Goal: Transaction & Acquisition: Purchase product/service

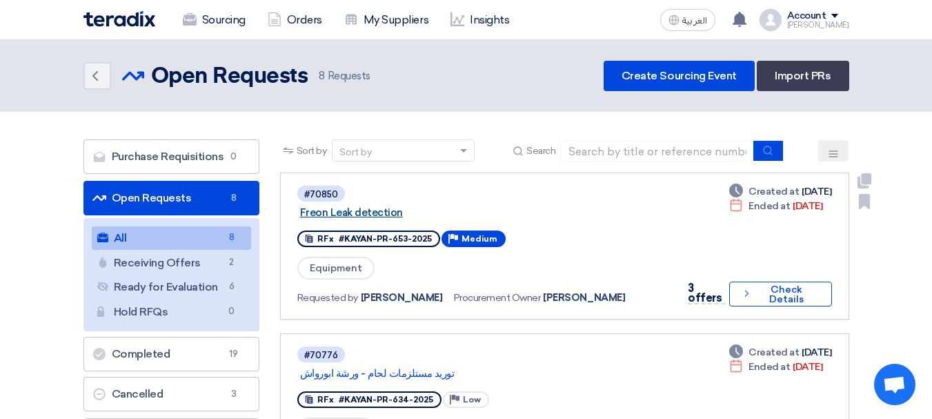
click at [347, 209] on link "Freon Leak detection" at bounding box center [472, 212] width 345 height 12
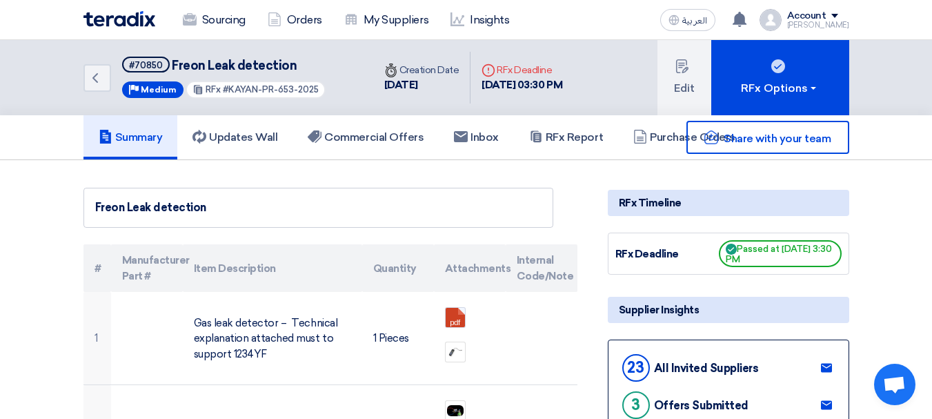
click at [670, 139] on div "Share with your team" at bounding box center [728, 137] width 241 height 33
click at [663, 156] on link "Purchase Orders" at bounding box center [684, 137] width 132 height 44
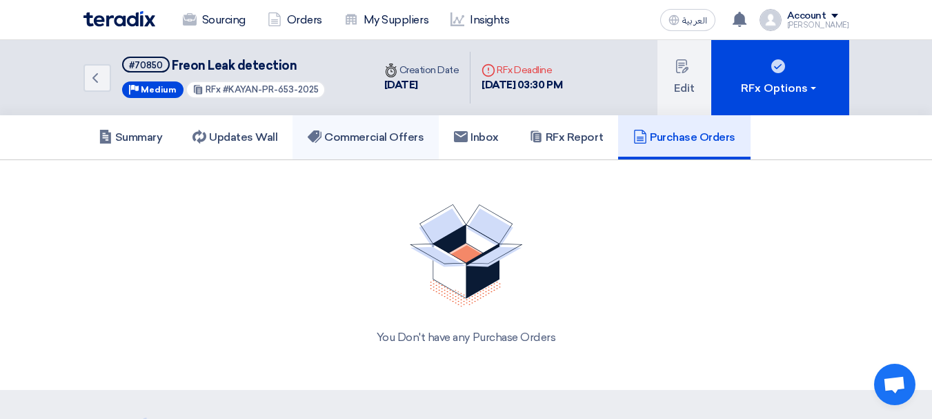
click at [390, 143] on h5 "Commercial Offers" at bounding box center [366, 137] width 116 height 14
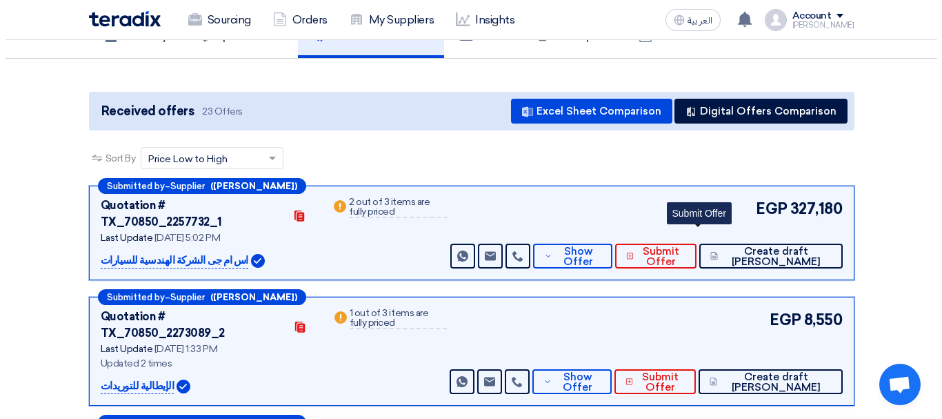
scroll to position [102, 0]
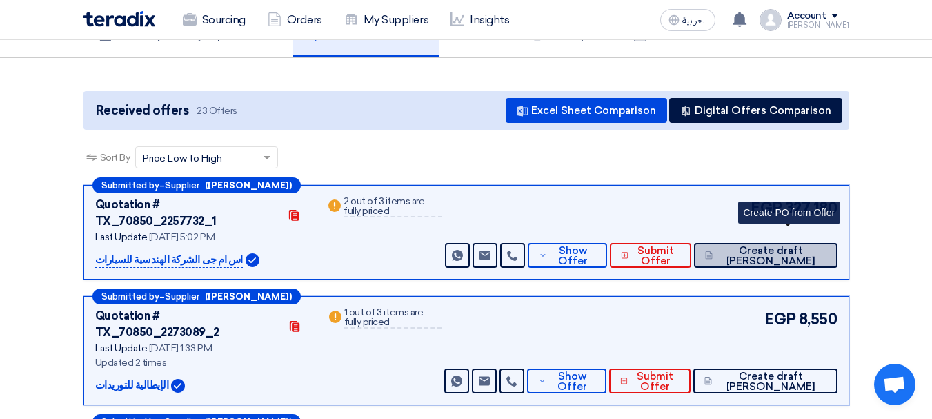
click at [786, 246] on span "Create draft [PERSON_NAME]" at bounding box center [771, 256] width 110 height 21
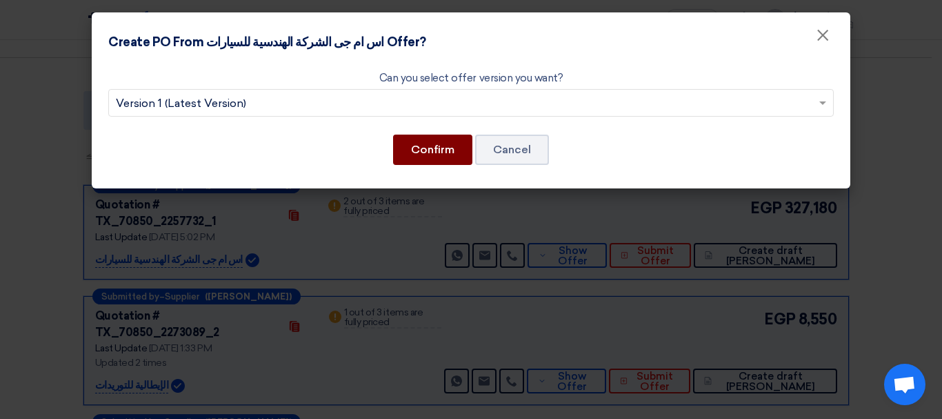
click at [423, 148] on button "Confirm" at bounding box center [432, 150] width 79 height 30
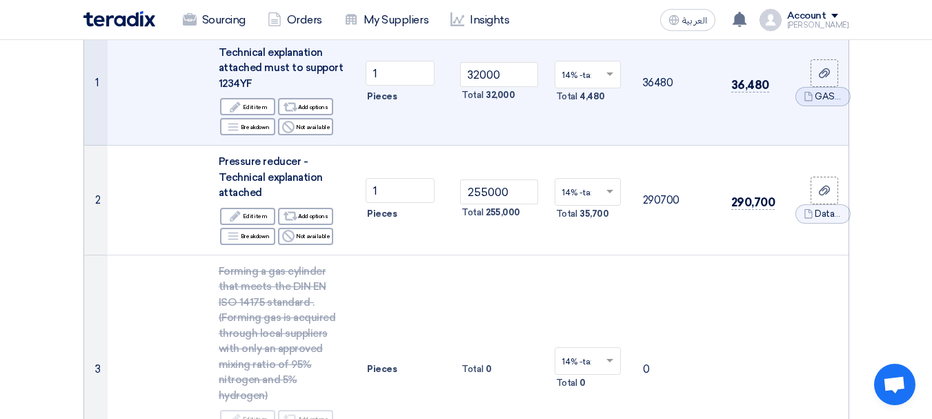
scroll to position [228, 0]
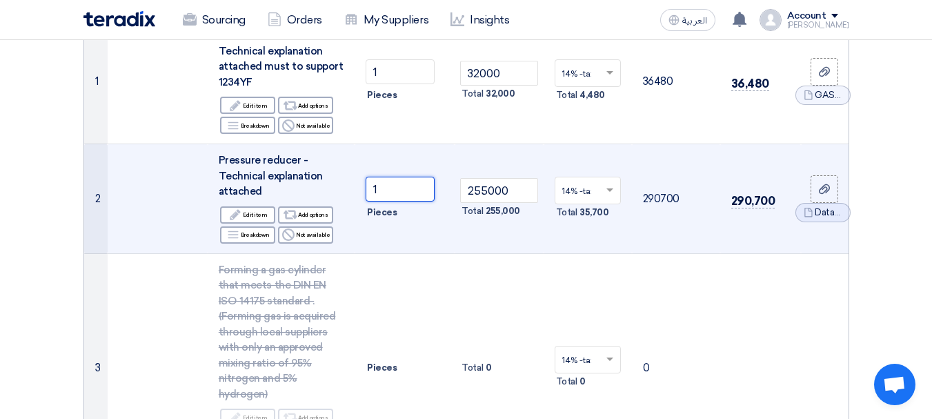
drag, startPoint x: 390, startPoint y: 192, endPoint x: 232, endPoint y: 179, distance: 158.5
click at [232, 179] on tr "2 Pressure reducer - Technical explanation attached Edit Edit item Alternative …" at bounding box center [466, 199] width 764 height 110
type input "0"
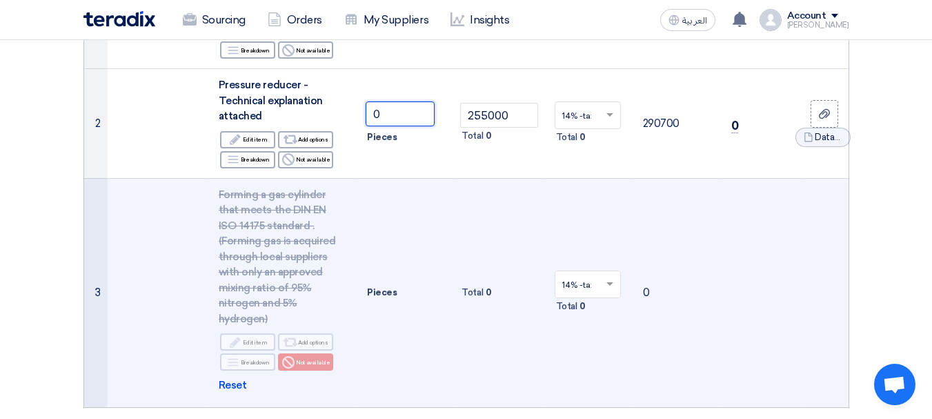
scroll to position [286, 0]
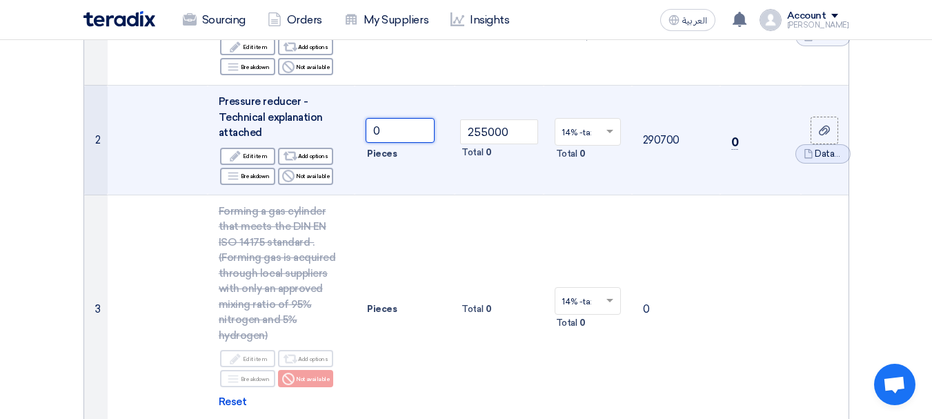
drag, startPoint x: 397, startPoint y: 130, endPoint x: 270, endPoint y: 108, distance: 128.8
click at [379, 128] on input "0" at bounding box center [400, 130] width 69 height 25
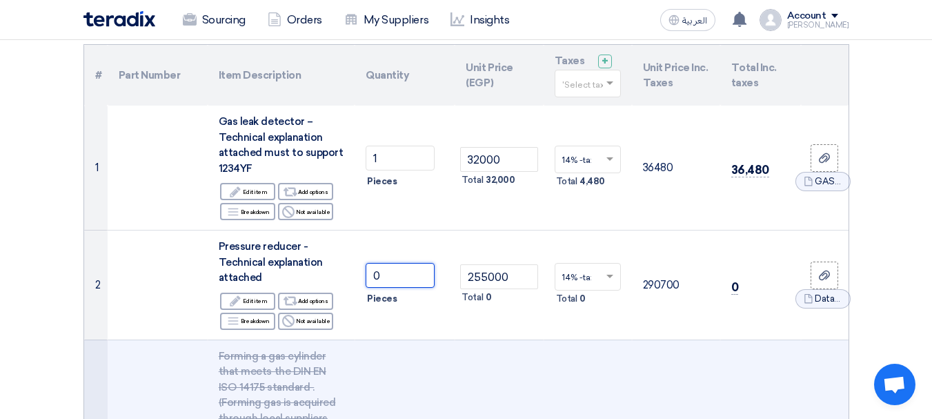
scroll to position [140, 0]
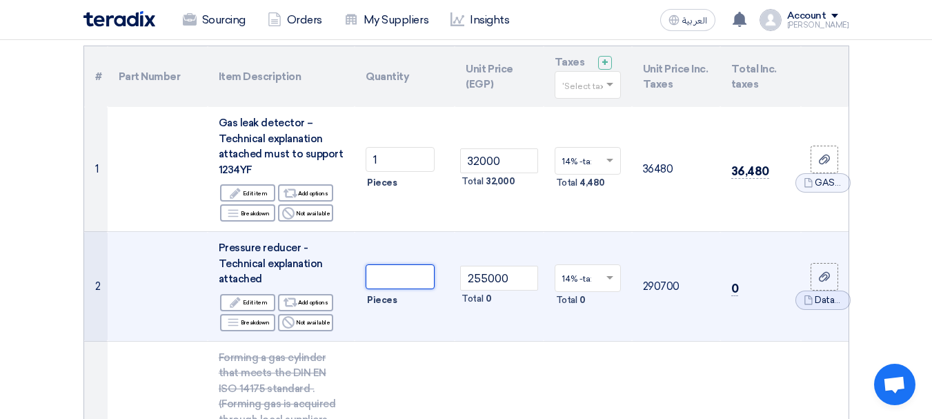
type input "1"
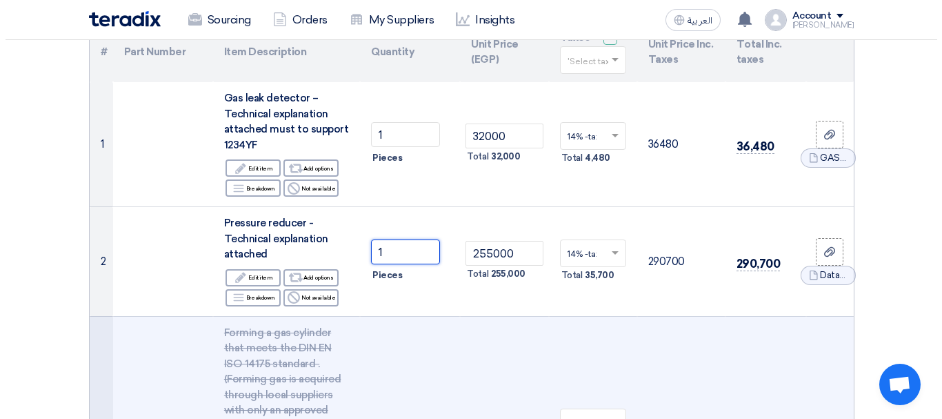
scroll to position [159, 0]
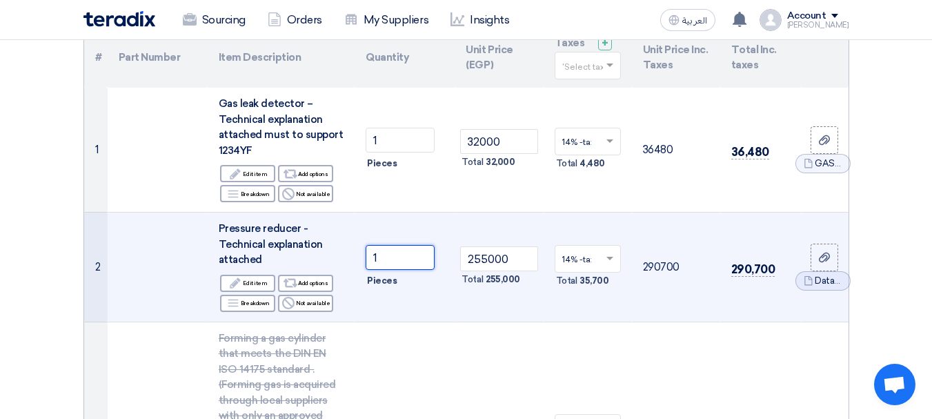
drag, startPoint x: 400, startPoint y: 255, endPoint x: 273, endPoint y: 232, distance: 129.1
click at [273, 232] on tr "2 Pressure reducer - Technical explanation attached Edit Edit item Alternative …" at bounding box center [466, 267] width 764 height 110
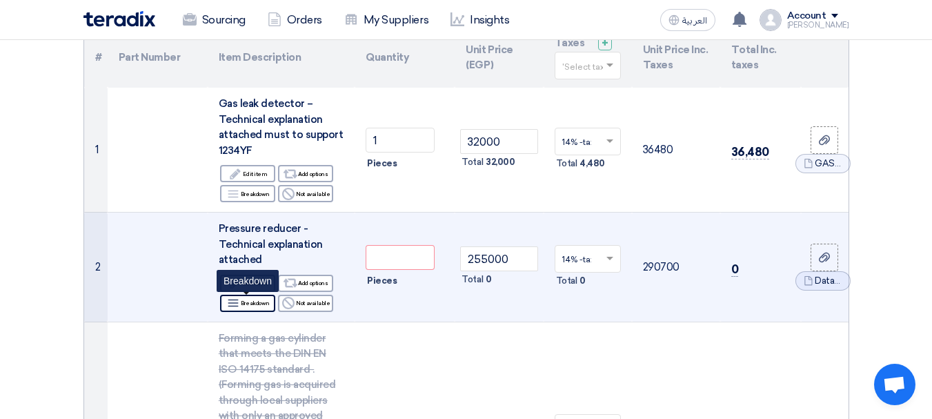
click at [246, 304] on div "Breakdown Breakdown" at bounding box center [247, 303] width 55 height 17
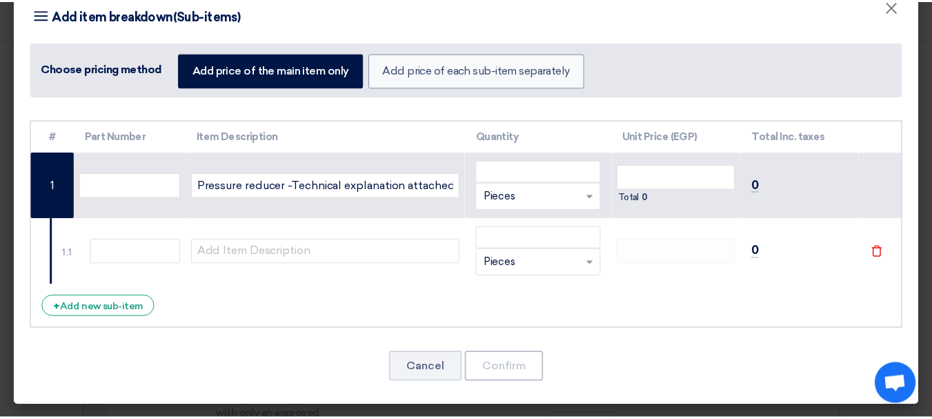
scroll to position [0, 0]
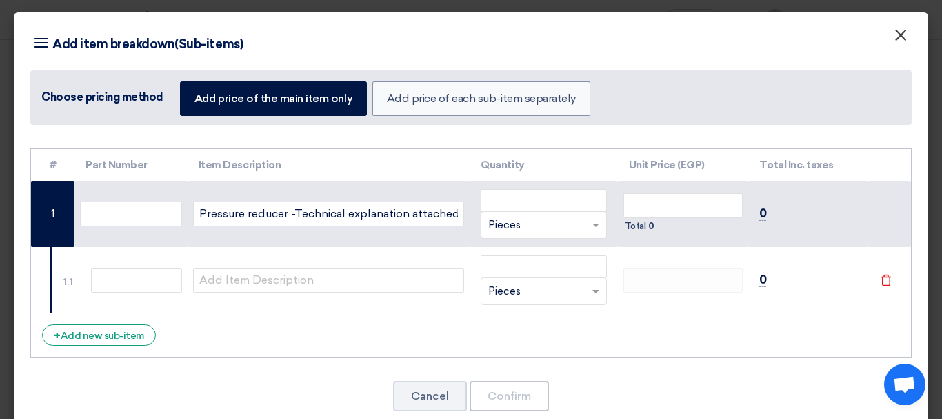
click at [894, 40] on span "×" at bounding box center [901, 39] width 14 height 28
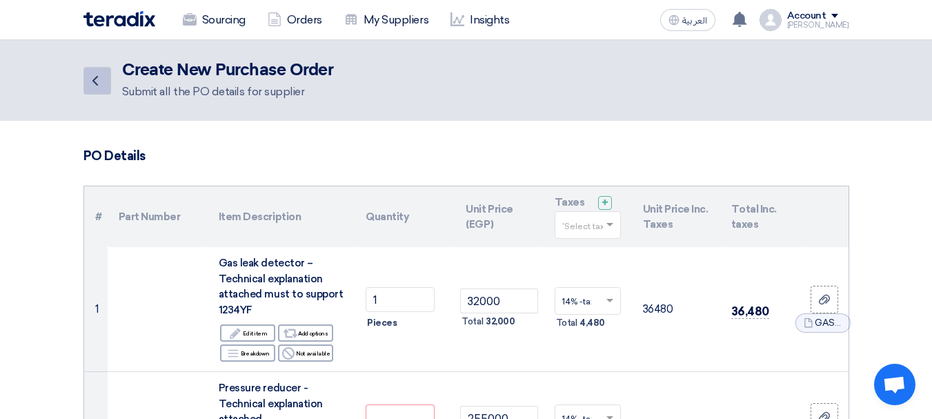
click at [92, 77] on icon "Back" at bounding box center [95, 80] width 17 height 17
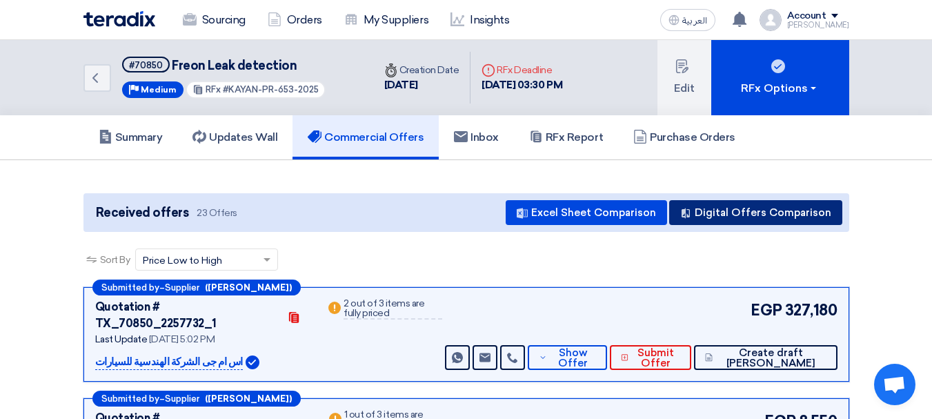
click at [717, 203] on button "Digital Offers Comparison" at bounding box center [755, 212] width 173 height 25
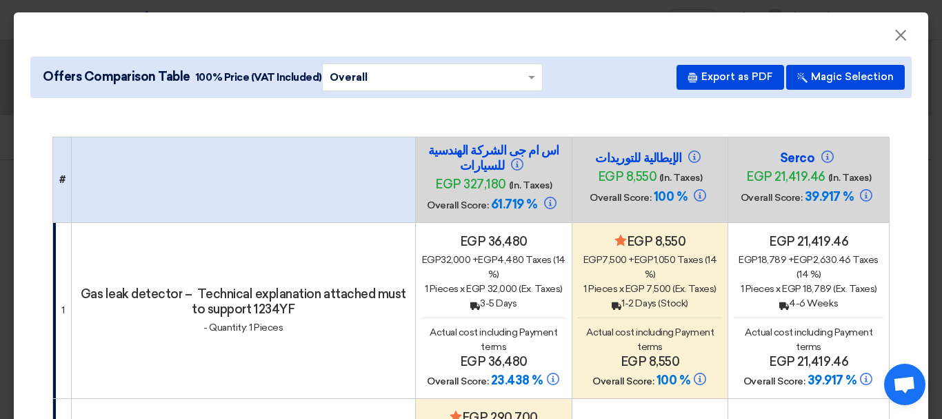
click at [493, 297] on div "Back 3-5 Days" at bounding box center [494, 303] width 145 height 14
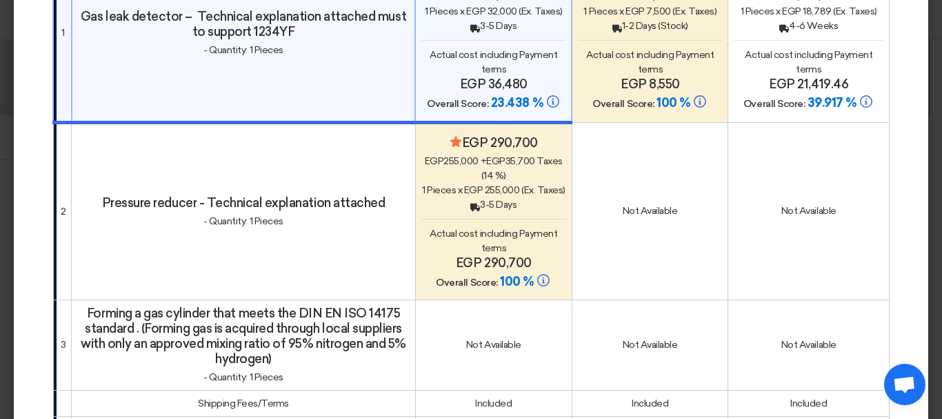
scroll to position [279, 0]
click at [475, 227] on span "Actual cost including Payment terms" at bounding box center [494, 240] width 128 height 26
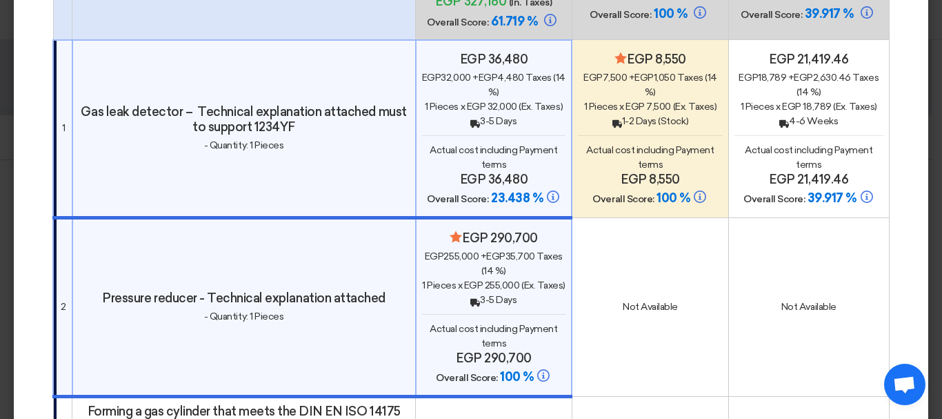
scroll to position [166, 0]
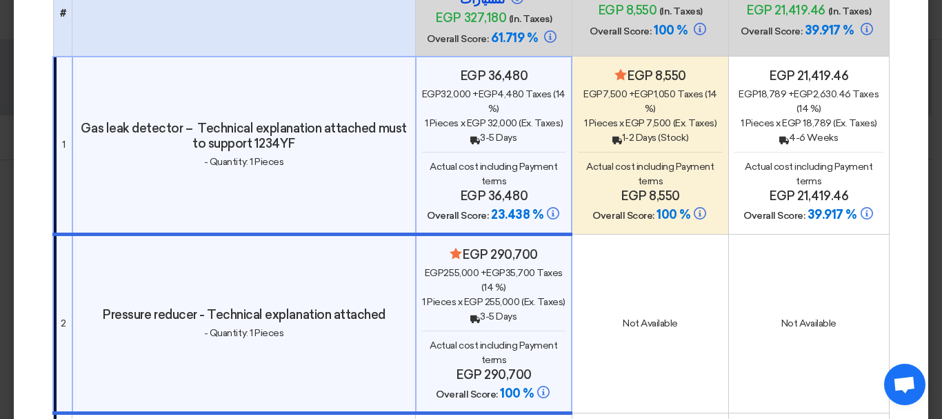
click at [467, 329] on div "Minimize/Maximize Category egp 290,700 egp 255,000 + egp 35,700 Taxes (14 %) 1 …" at bounding box center [494, 324] width 144 height 155
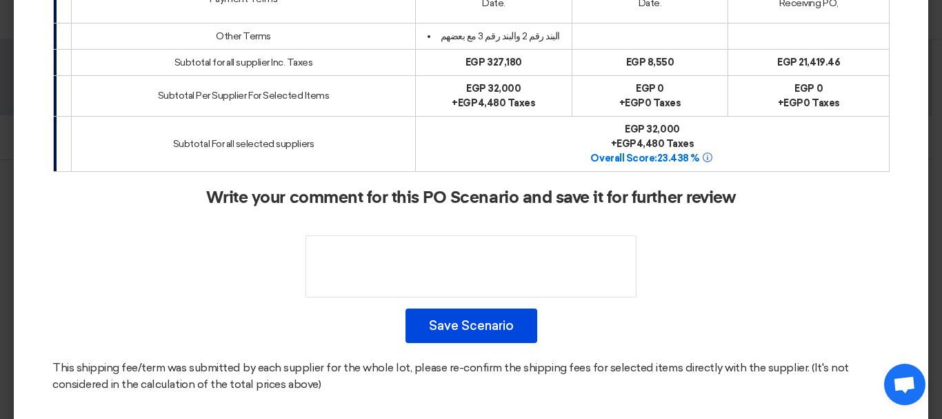
scroll to position [776, 0]
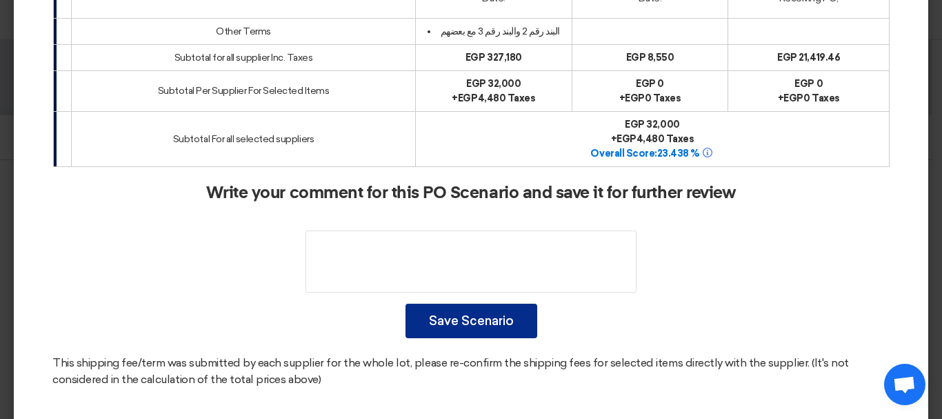
click at [453, 317] on button "Save Scenario" at bounding box center [472, 321] width 132 height 34
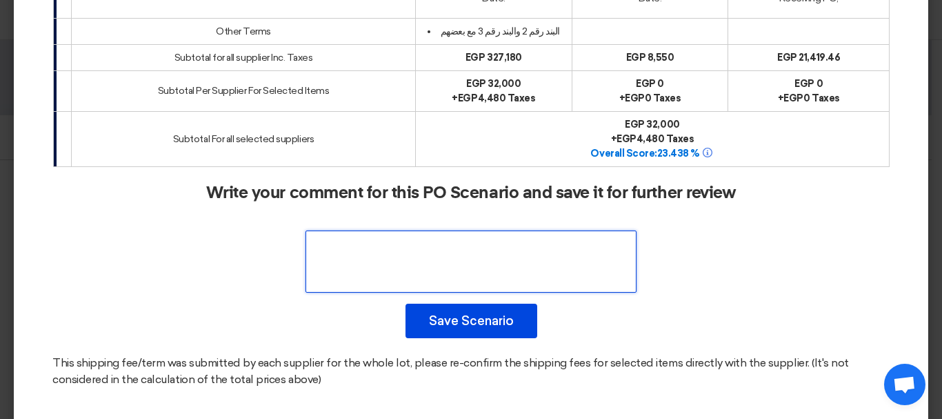
click at [495, 274] on textarea at bounding box center [471, 261] width 331 height 62
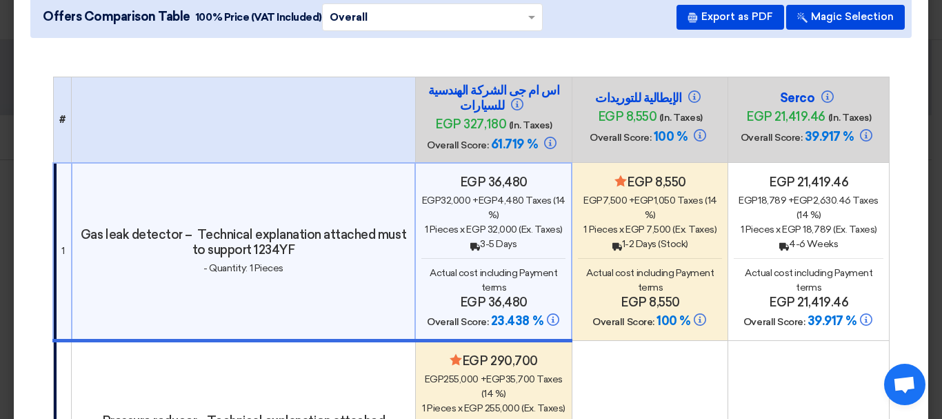
scroll to position [59, 0]
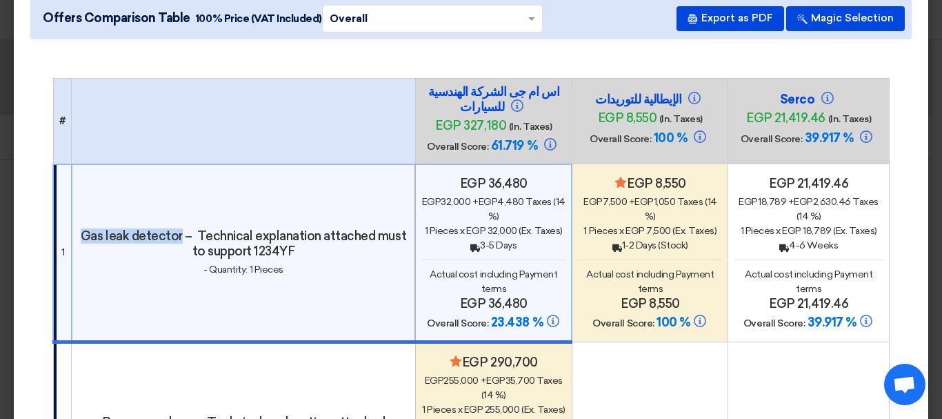
drag, startPoint x: 92, startPoint y: 233, endPoint x: 190, endPoint y: 229, distance: 98.0
click at [190, 229] on h4 "Gas leak detector – Technical explanation attached must to support 1234YF" at bounding box center [244, 243] width 332 height 30
copy h4 "Gas leak detector"
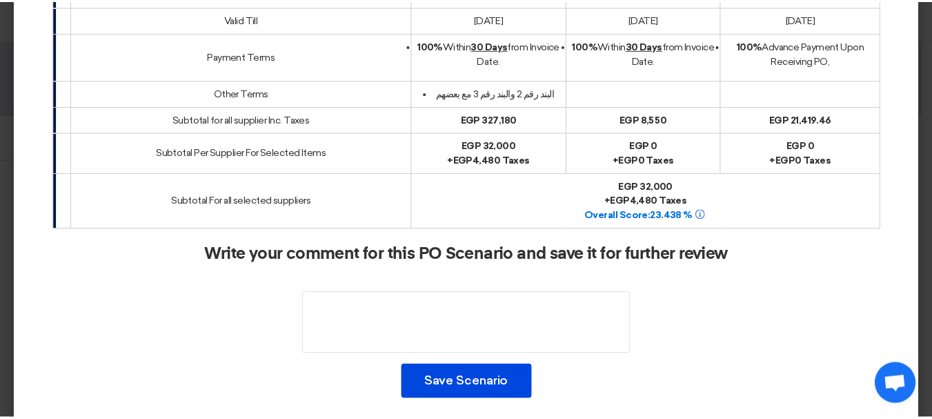
scroll to position [715, 0]
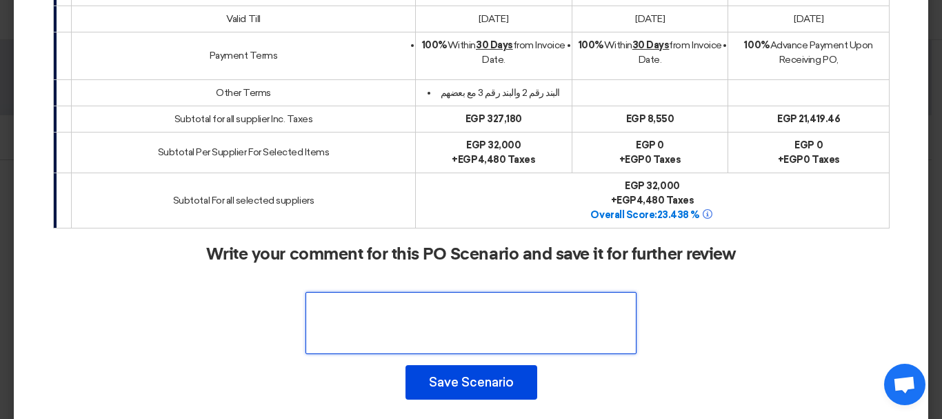
click at [404, 324] on textarea at bounding box center [471, 323] width 331 height 62
paste textarea "Gas leak detector"
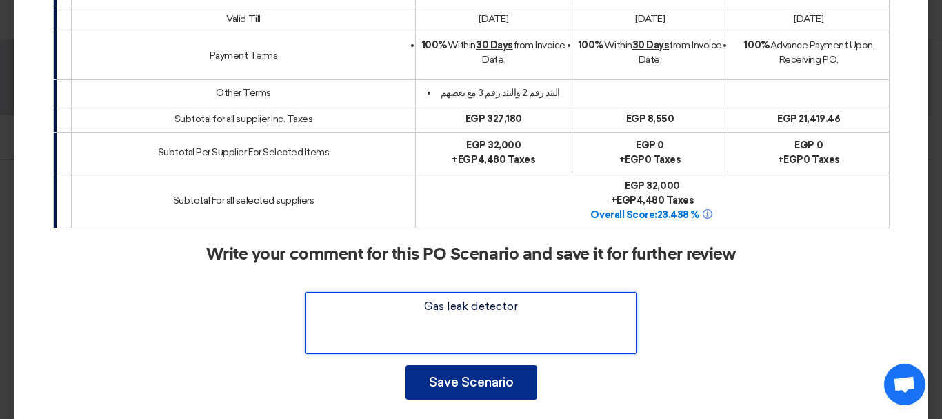
type textarea "Gas leak detector"
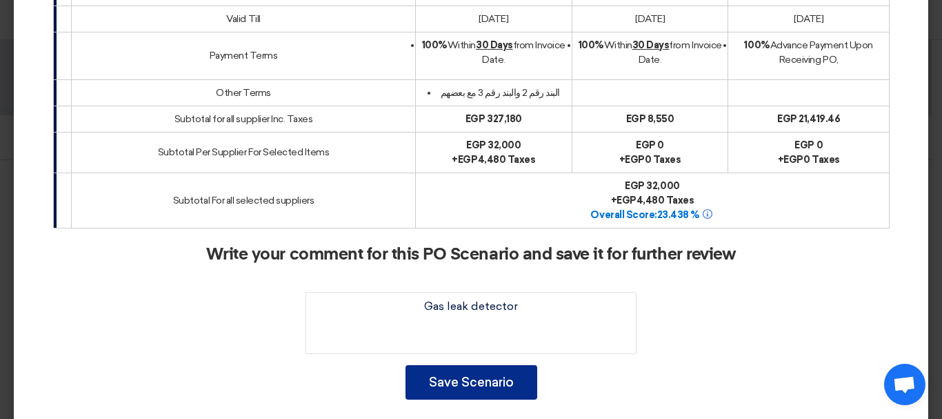
click at [475, 381] on button "Save Scenario" at bounding box center [472, 382] width 132 height 34
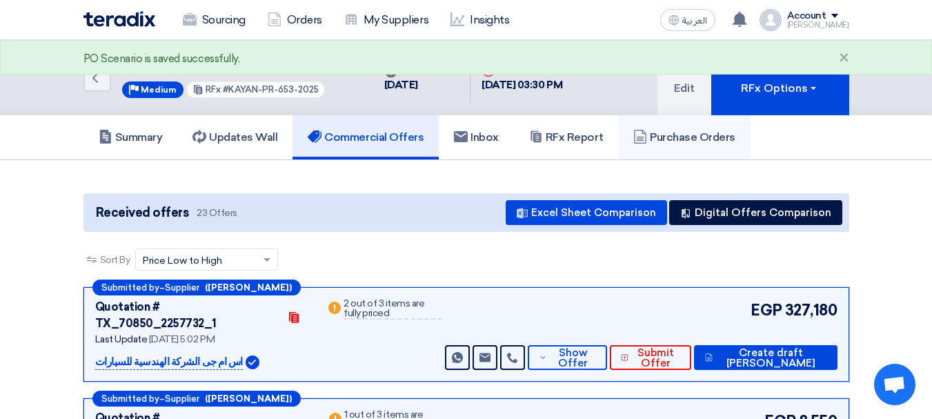
click at [677, 137] on h5 "Purchase Orders" at bounding box center [684, 137] width 102 height 14
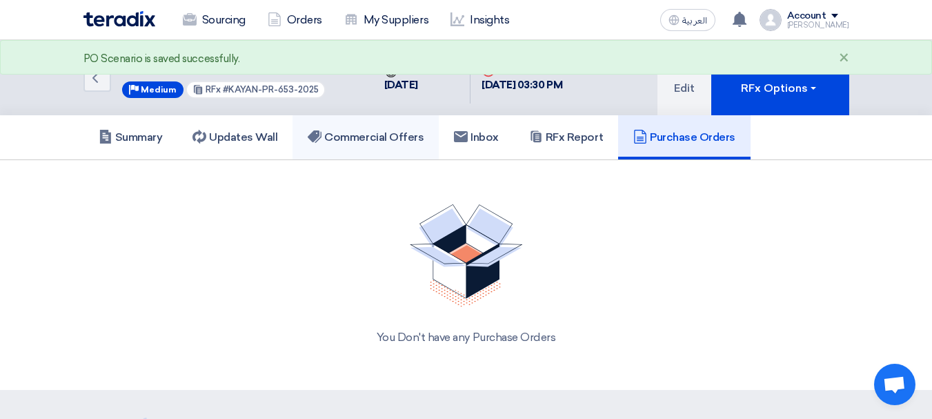
click at [388, 148] on link "Commercial Offers" at bounding box center [366, 137] width 146 height 44
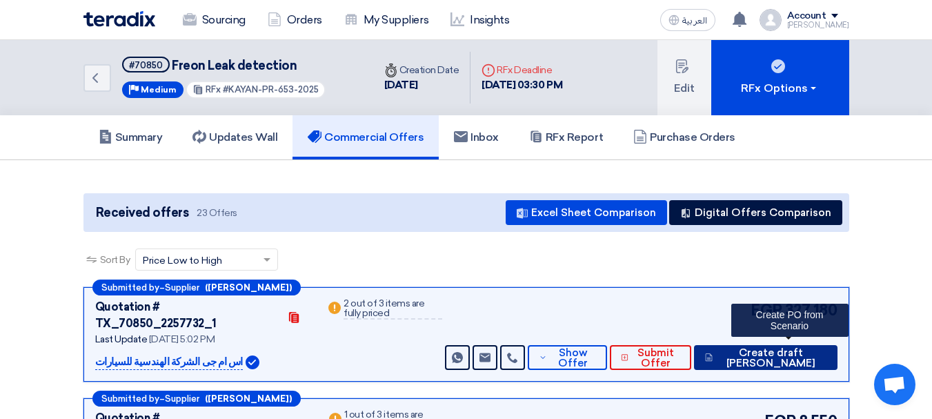
click at [775, 348] on span "Create draft [PERSON_NAME]" at bounding box center [771, 358] width 110 height 21
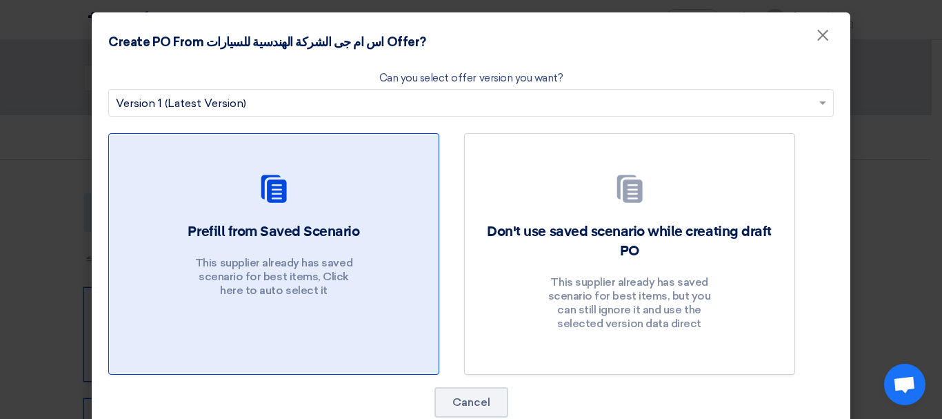
click at [329, 288] on p "This supplier already has saved scenario for best items, Click here to auto sel…" at bounding box center [274, 276] width 166 height 41
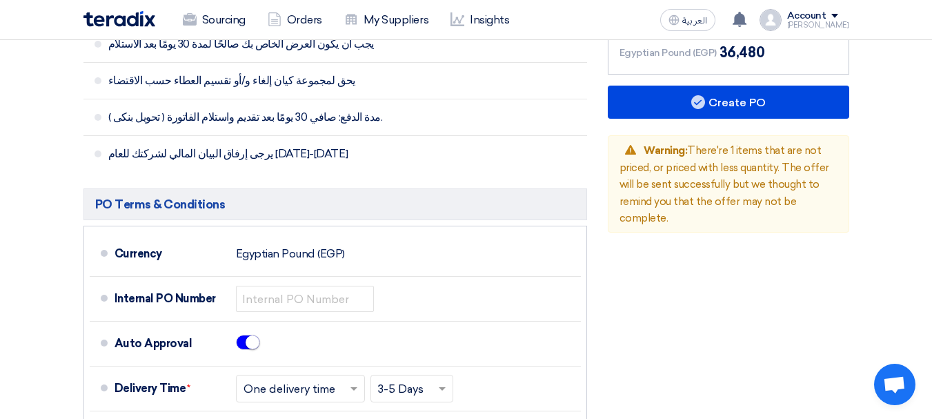
scroll to position [960, 0]
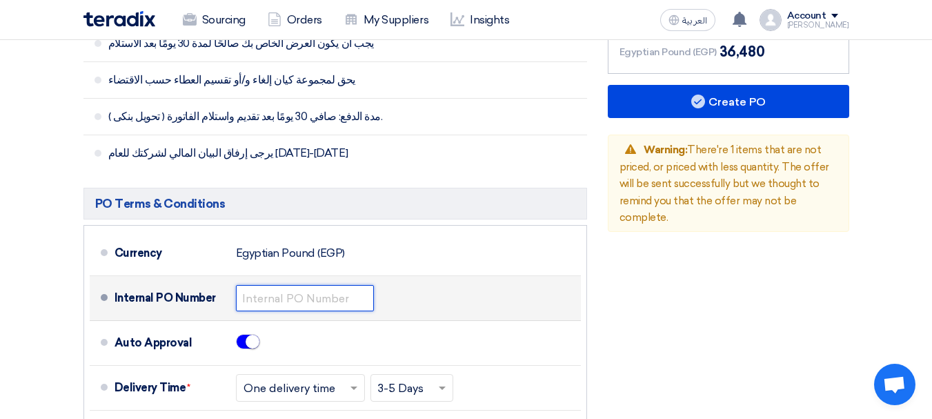
click at [300, 285] on input "text" at bounding box center [305, 298] width 138 height 26
paste input "KAYAN-PO-730-2025"
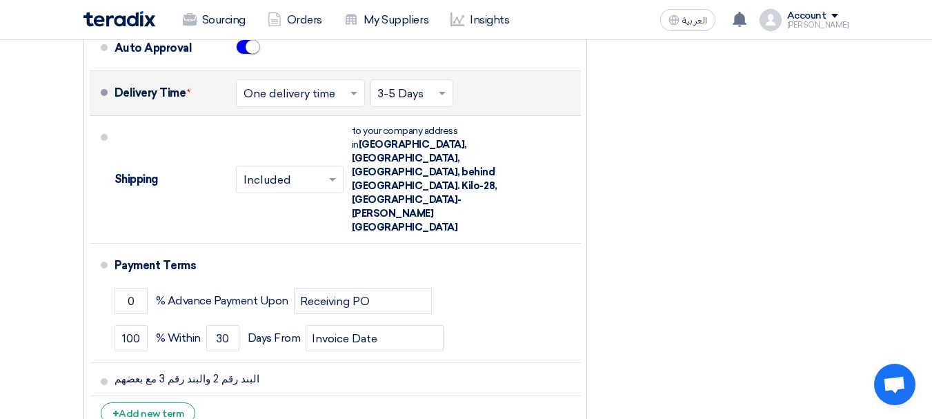
scroll to position [1255, 0]
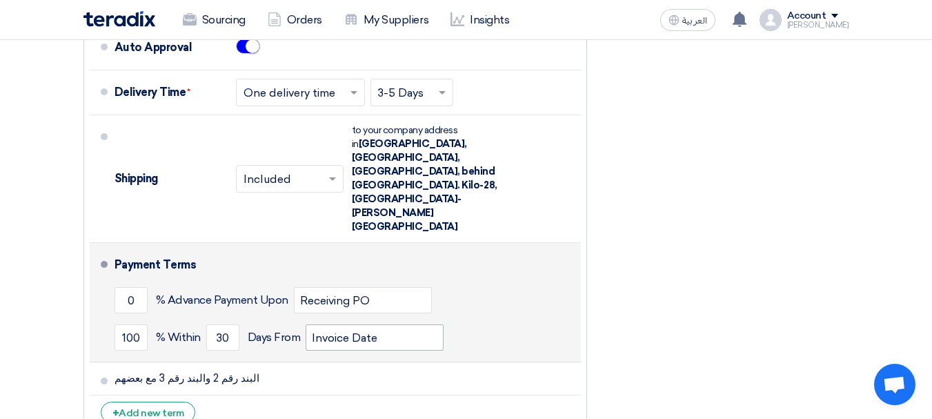
type input "KAYAN-PO-730-2025"
click at [408, 324] on input "Invoice Date" at bounding box center [375, 337] width 138 height 26
type input "Invoice Date & receiving items"
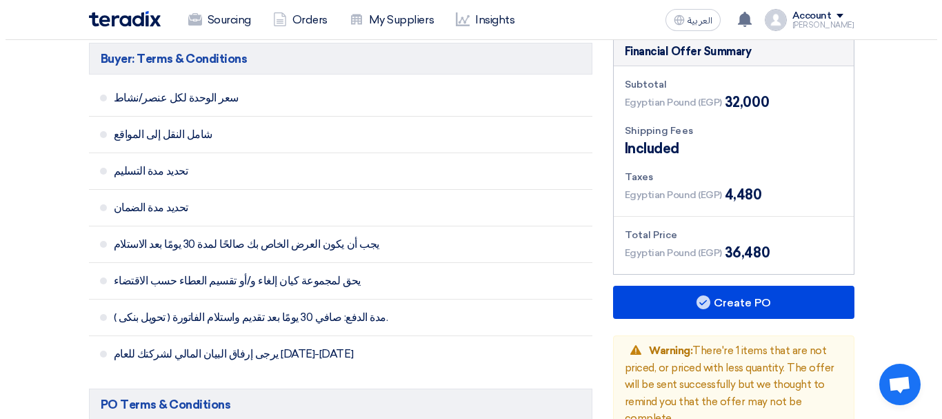
scroll to position [750, 0]
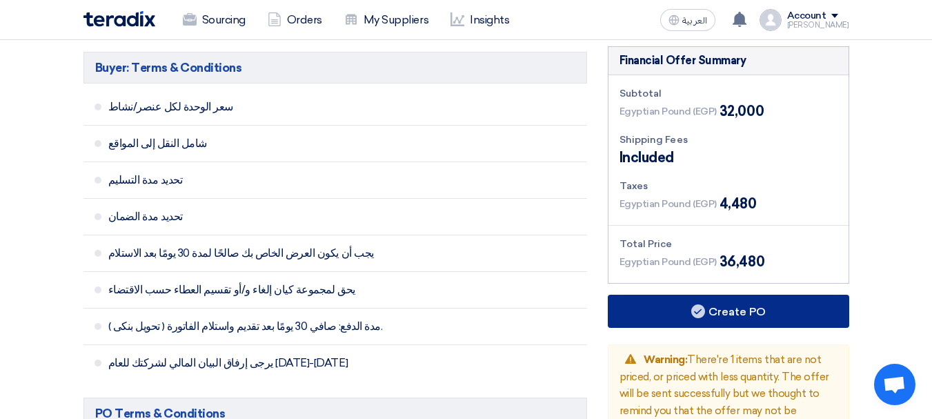
click at [687, 300] on button "Create PO" at bounding box center [728, 311] width 241 height 33
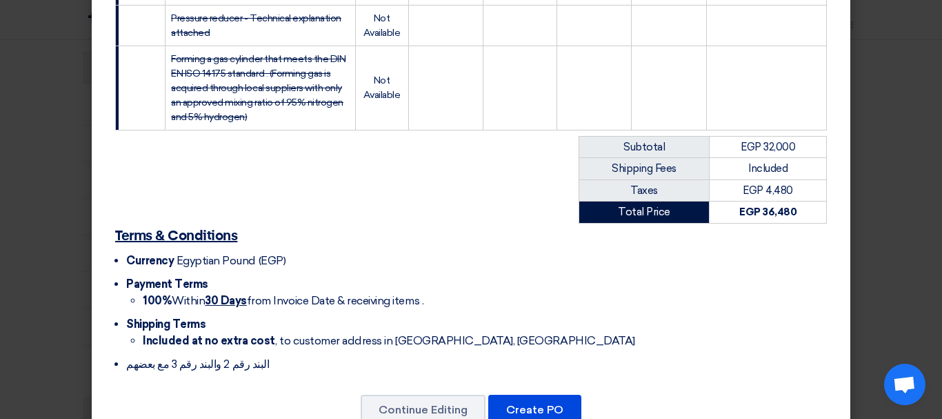
scroll to position [414, 0]
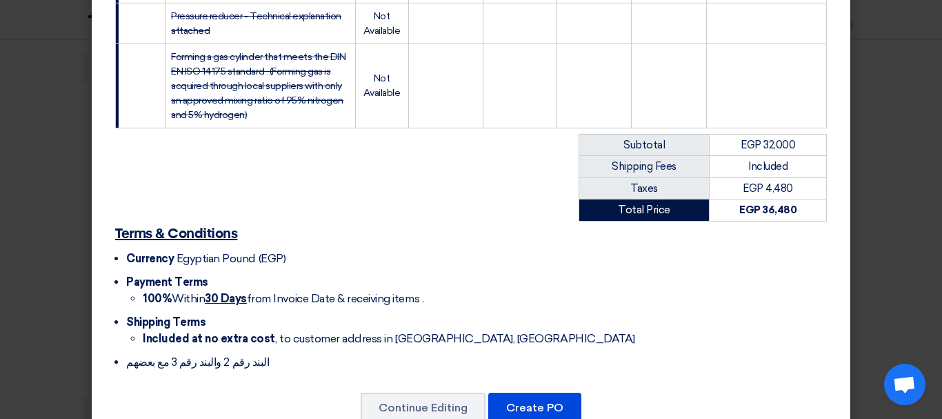
click at [460, 250] on ul "Currency Egyptian Pound (EGP) Payment Terms 100% [DATE] from Invoice Date & rec…" at bounding box center [471, 310] width 712 height 120
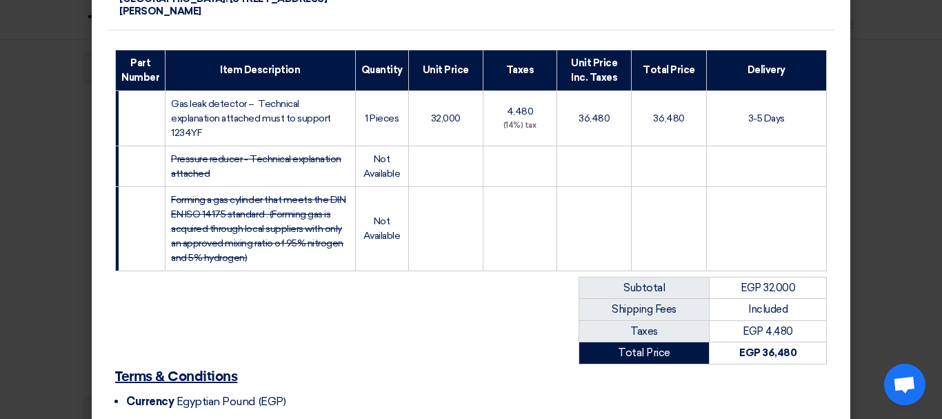
scroll to position [270, 0]
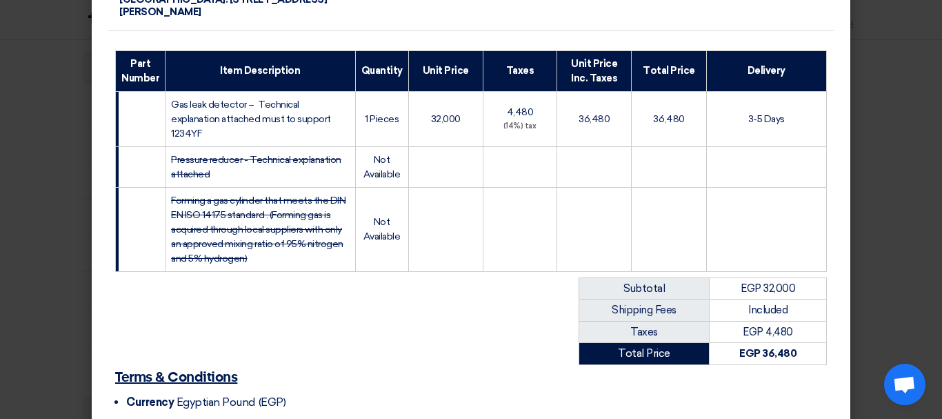
click at [215, 99] on span "Gas leak detector – Technical explanation attached must to support 1234YF" at bounding box center [251, 119] width 160 height 41
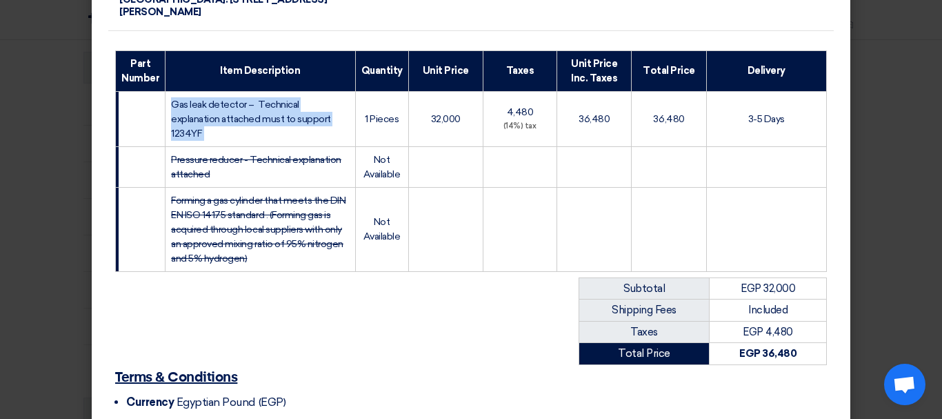
click at [215, 99] on span "Gas leak detector – Technical explanation attached must to support 1234YF" at bounding box center [251, 119] width 160 height 41
copy tr "Gas leak detector – Technical explanation attached must to support 1234YF"
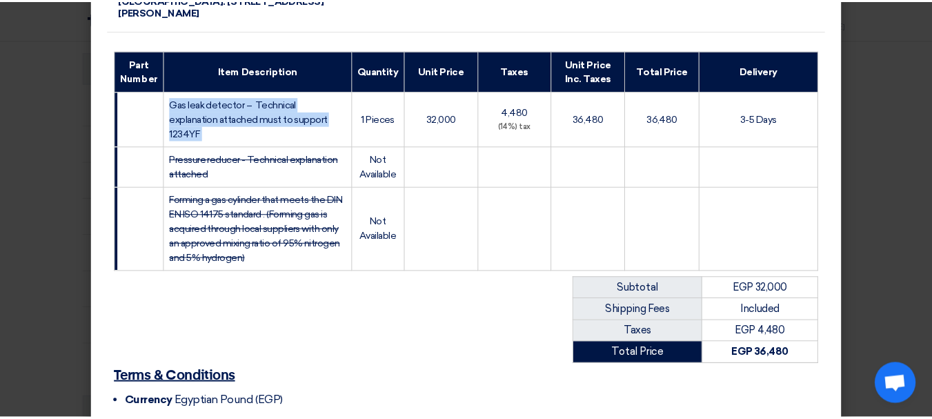
scroll to position [414, 0]
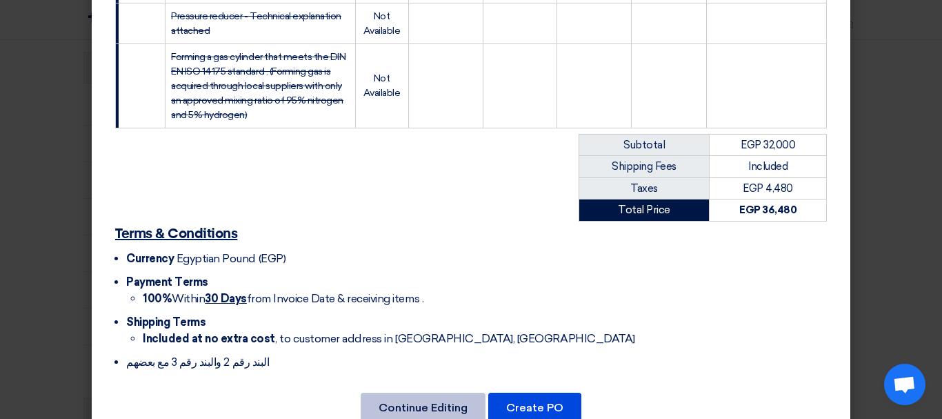
click at [417, 393] on button "Continue Editing" at bounding box center [423, 408] width 125 height 30
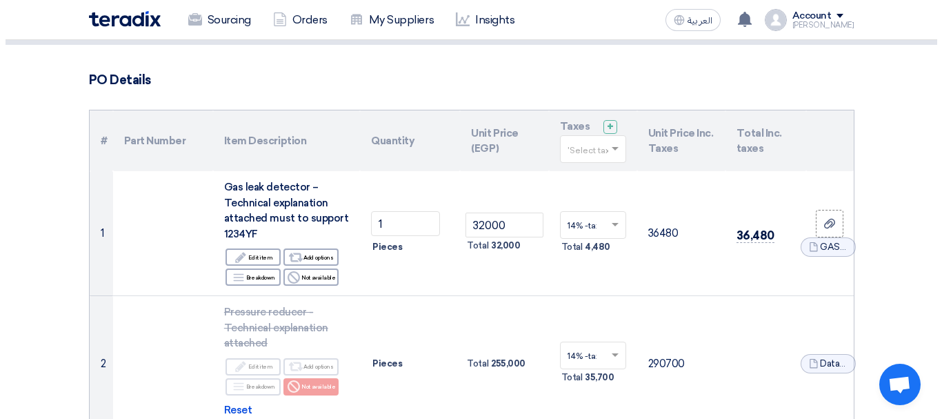
scroll to position [77, 0]
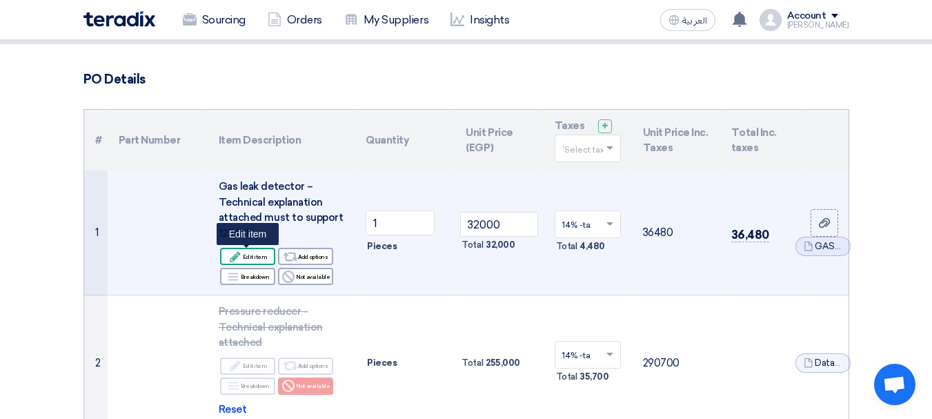
click at [248, 254] on div "Edit Edit item" at bounding box center [247, 256] width 55 height 17
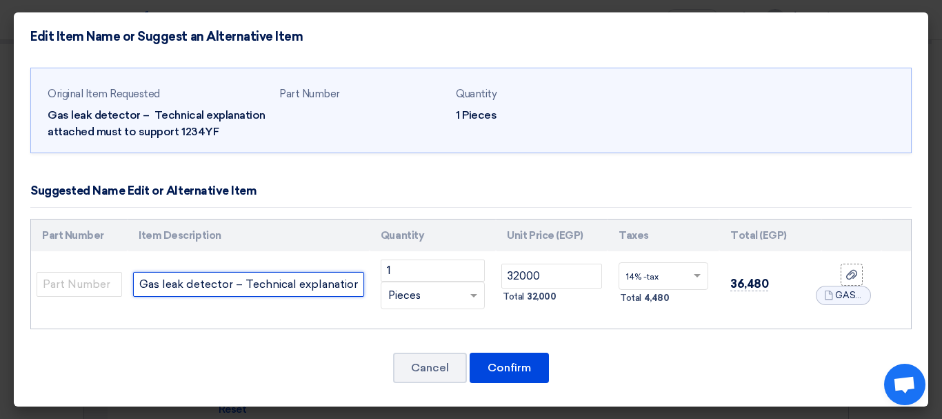
click at [270, 287] on input "Gas leak detector – Technical explanation attachedmust to support 1234YF" at bounding box center [248, 284] width 231 height 25
click at [264, 283] on input "Gas leak detector – Technical explanation attachedmust to support 1234YF" at bounding box center [248, 284] width 231 height 25
paste input "Gas Leak Detector 1 MARK : BOSCH MODEL : FLG 200 Origin : [GEOGRAPHIC_DATA]  N…"
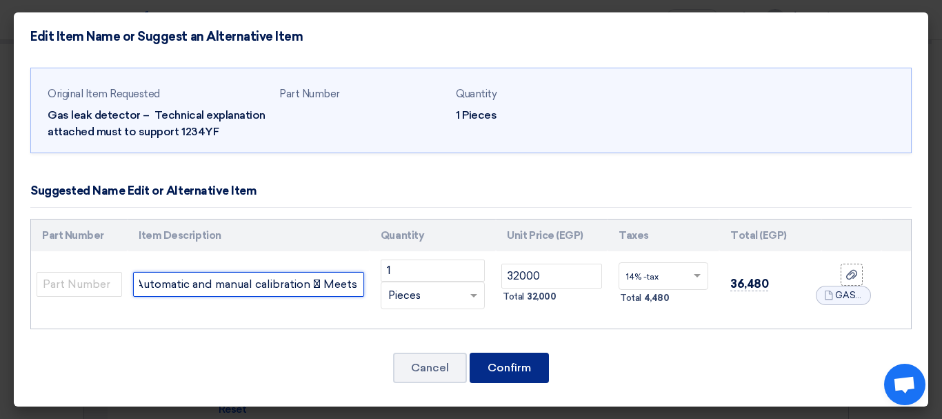
type input "Gas leak detector - Gas Leak Detector 1 MARK : BOSCH MODEL : FLG 200 Origin : […"
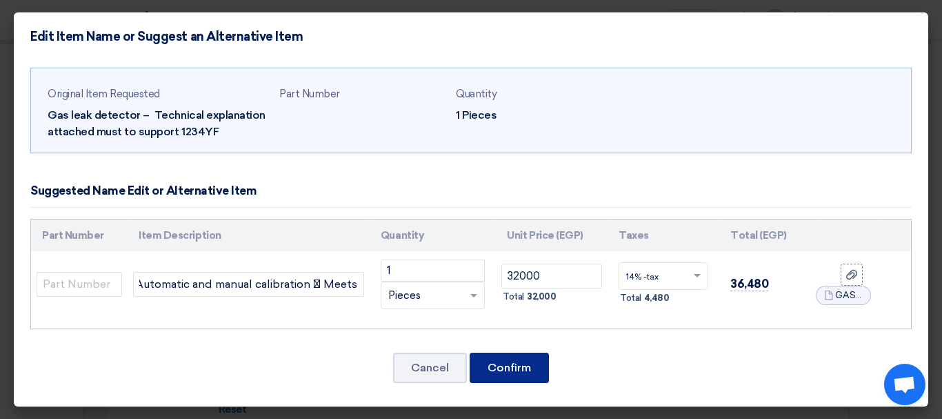
click at [516, 370] on button "Confirm" at bounding box center [509, 368] width 79 height 30
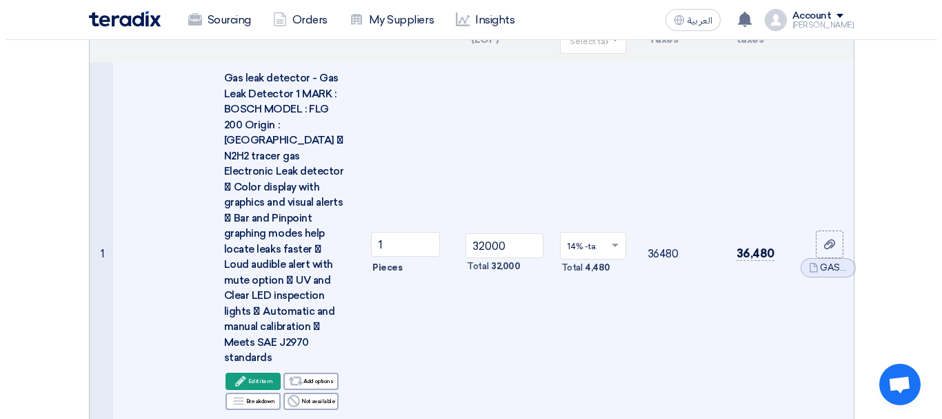
scroll to position [187, 0]
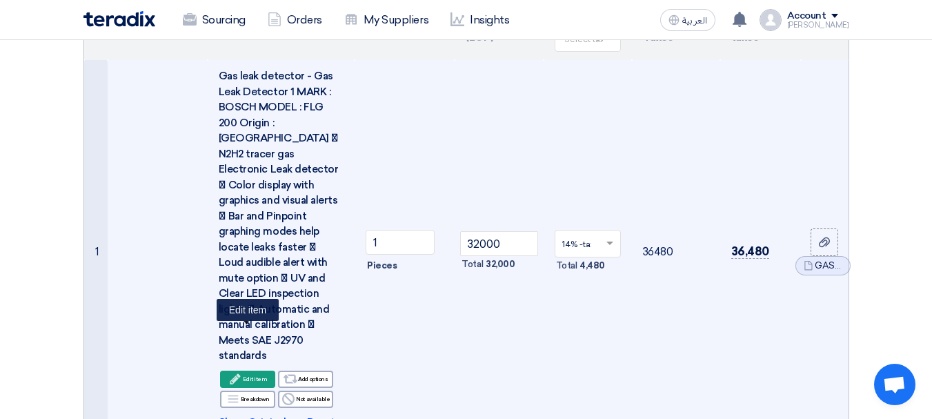
click at [250, 370] on div "Edit Edit item" at bounding box center [247, 378] width 55 height 17
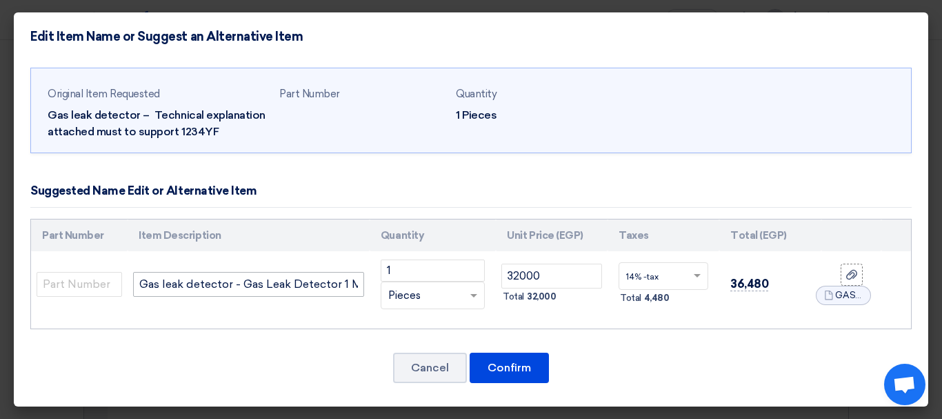
click at [301, 292] on input "Gas leak detector - Gas Leak Detector 1 MARK : BOSCH MODEL : FLG 200 Origin : […" at bounding box center [248, 284] width 231 height 25
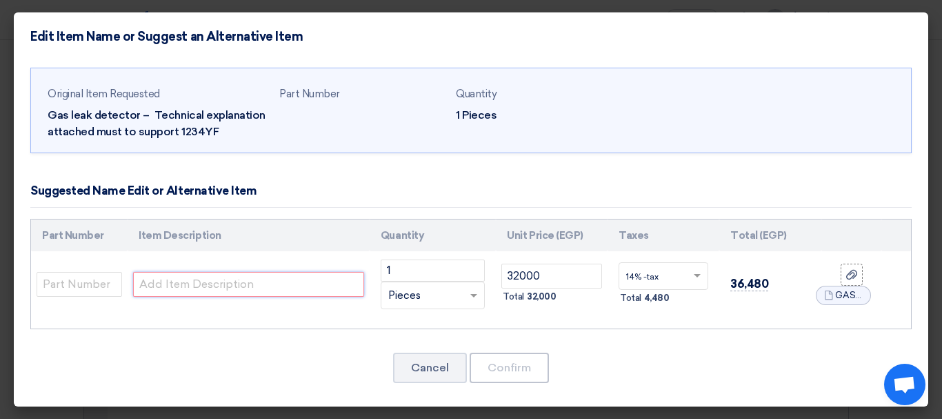
paste input "Gas Leak Detector"
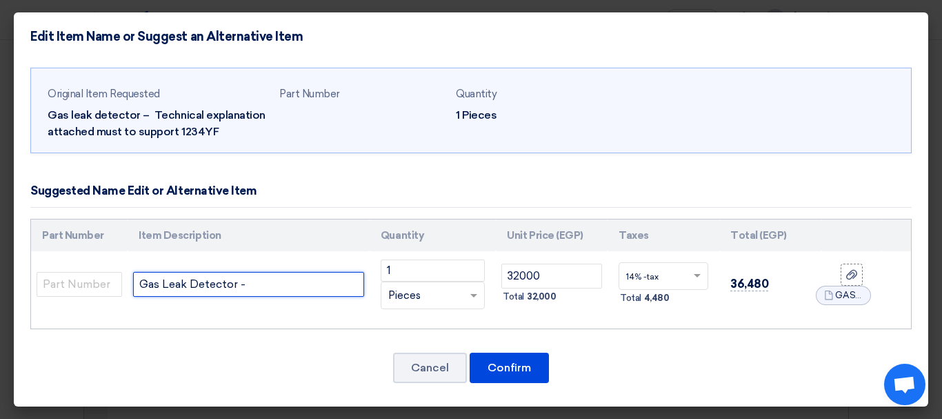
paste input "MARK : BOSCH MODEL : FLG 200 Origin : [GEOGRAPHIC_DATA]"
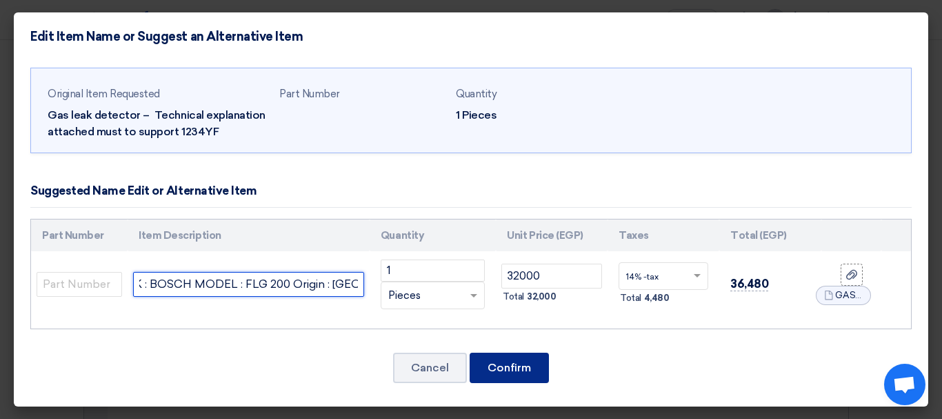
type input "Gas Leak Detector - MARK : BOSCH MODEL : FLG 200 Origin : [GEOGRAPHIC_DATA]"
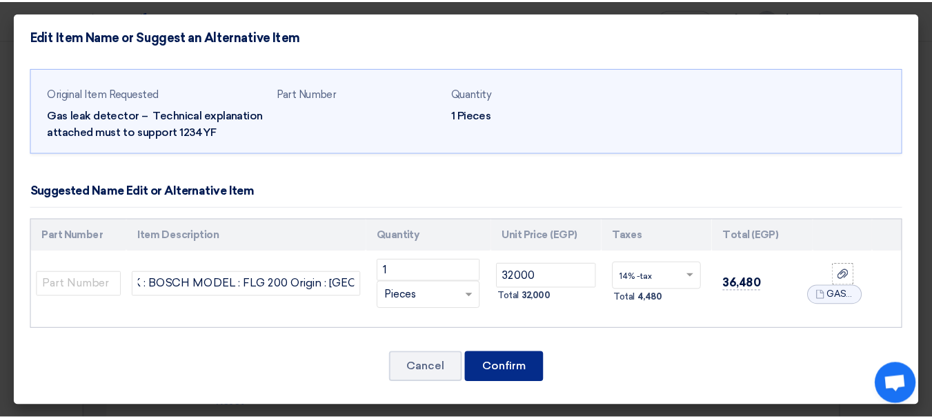
scroll to position [0, 0]
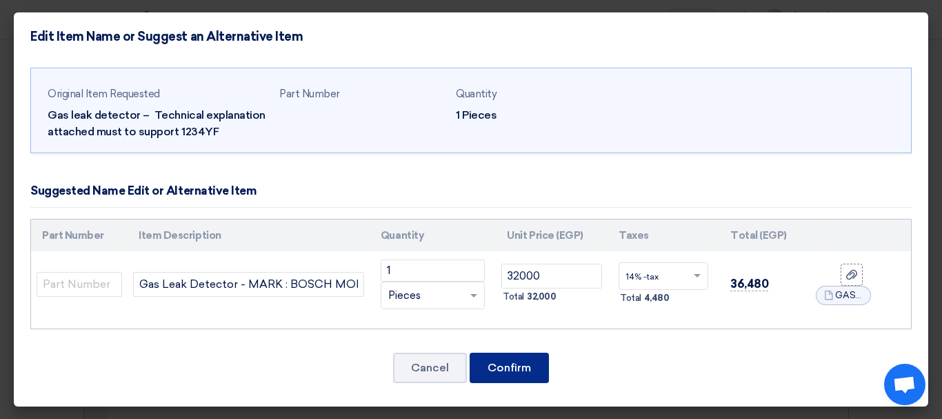
click at [520, 364] on button "Confirm" at bounding box center [509, 368] width 79 height 30
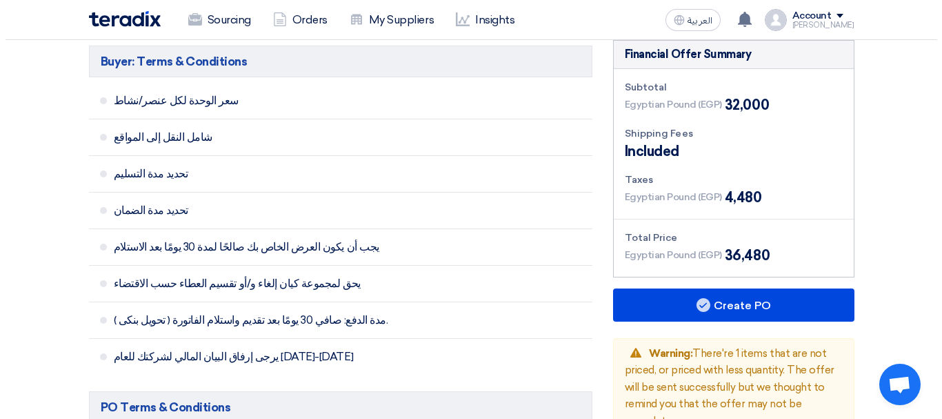
scroll to position [784, 0]
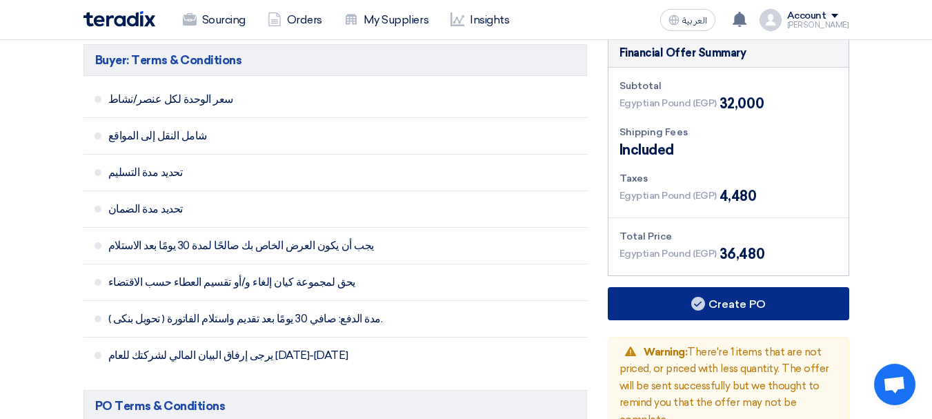
click at [708, 287] on button "Create PO" at bounding box center [728, 303] width 241 height 33
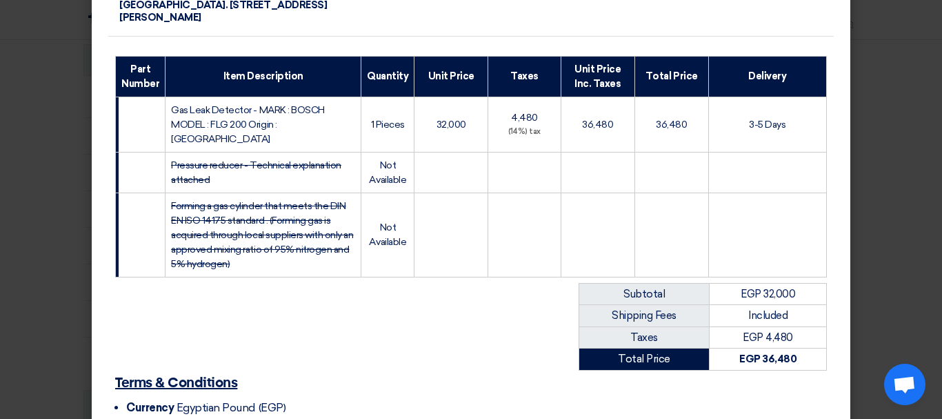
scroll to position [414, 0]
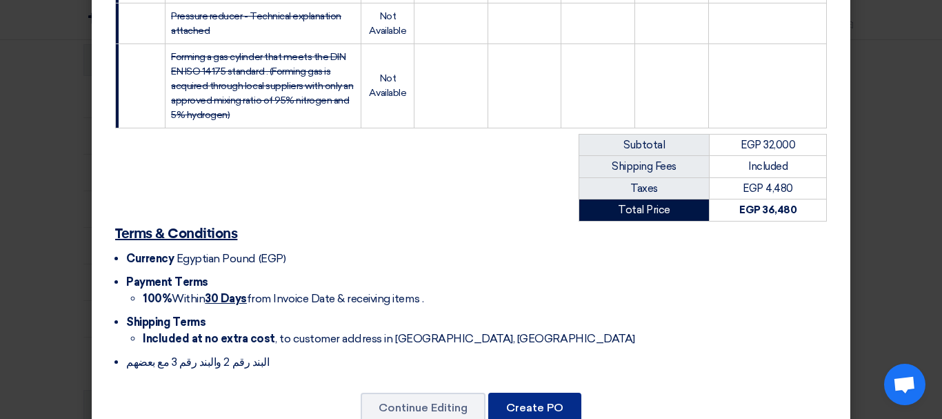
click at [535, 393] on button "Create PO" at bounding box center [534, 408] width 93 height 30
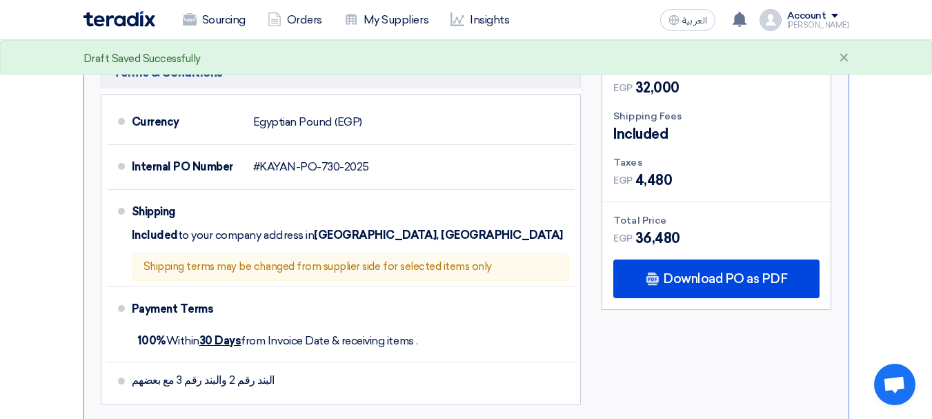
scroll to position [549, 0]
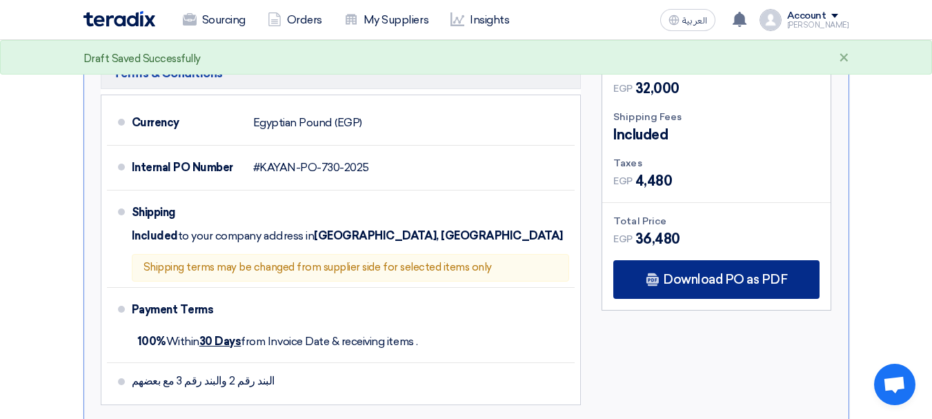
click at [727, 273] on span "Download PO as PDF" at bounding box center [725, 279] width 124 height 12
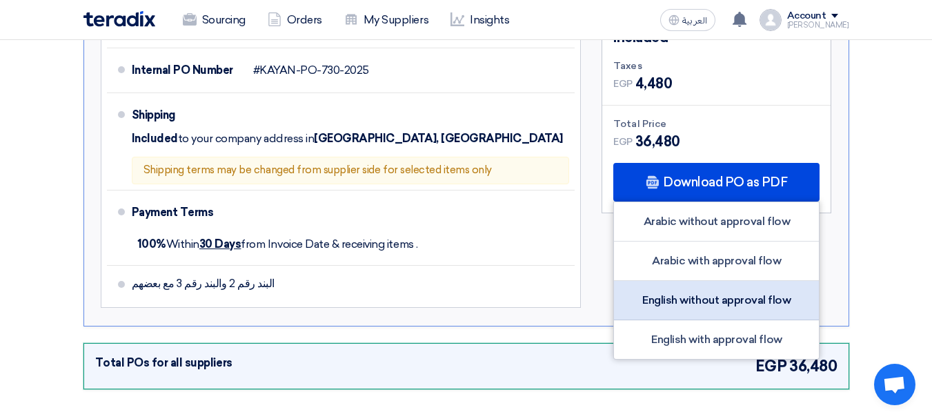
scroll to position [657, 0]
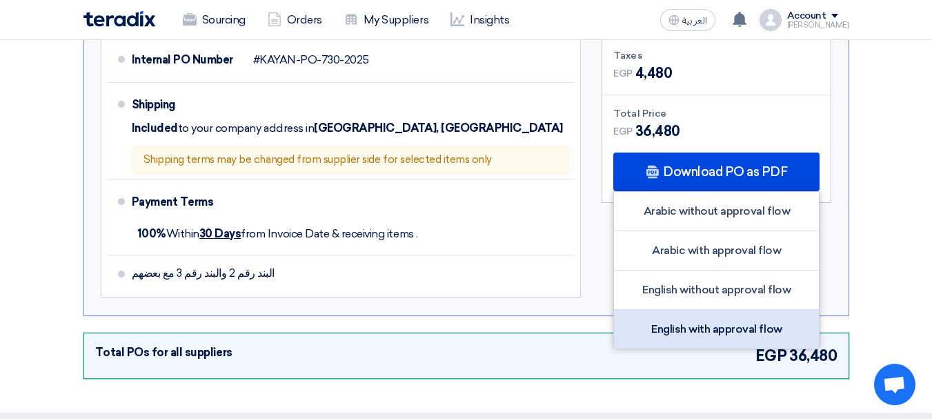
click at [680, 314] on div "English with approval flow" at bounding box center [716, 329] width 205 height 39
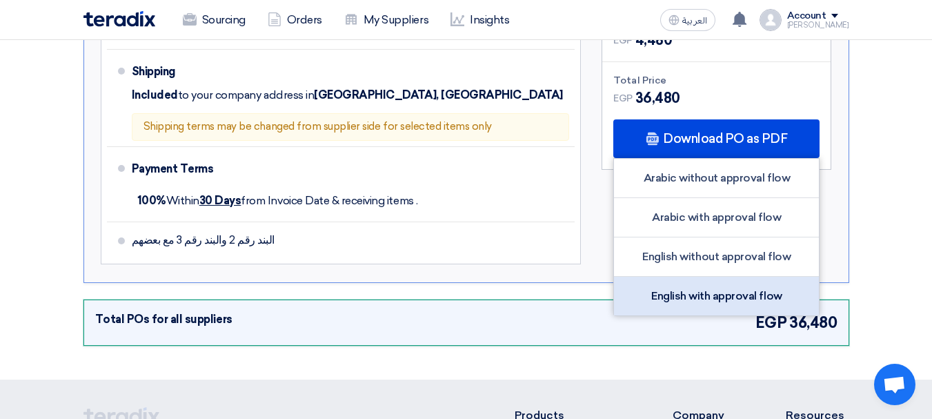
scroll to position [691, 0]
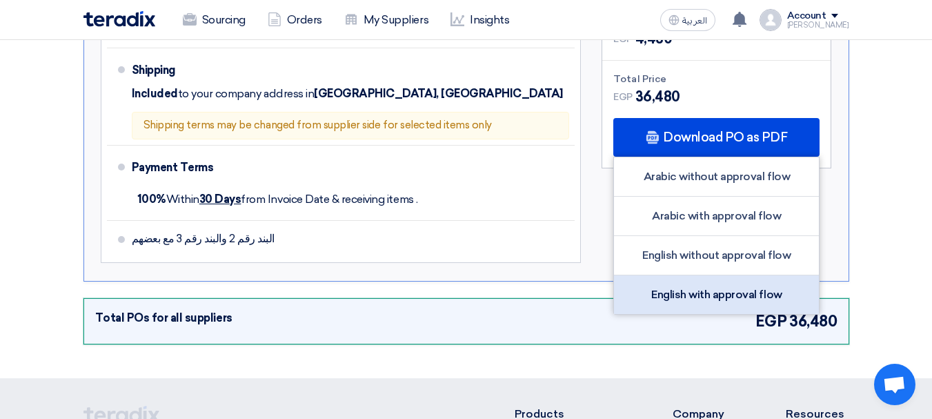
click at [680, 275] on div "English with approval flow" at bounding box center [716, 294] width 205 height 39
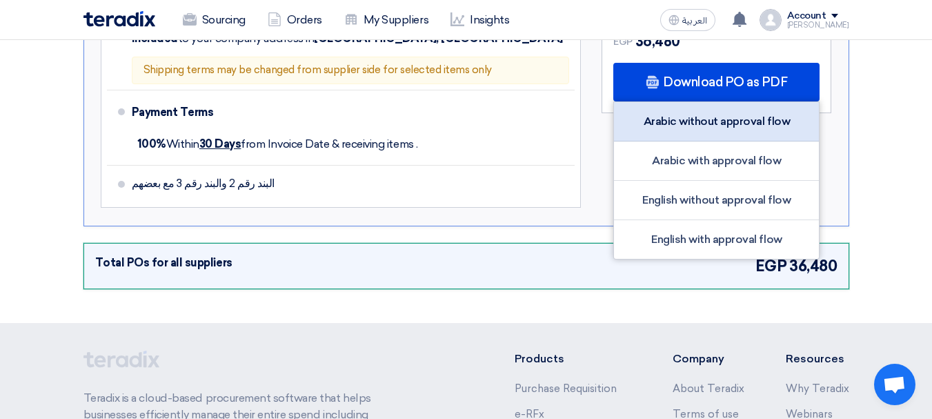
scroll to position [753, 0]
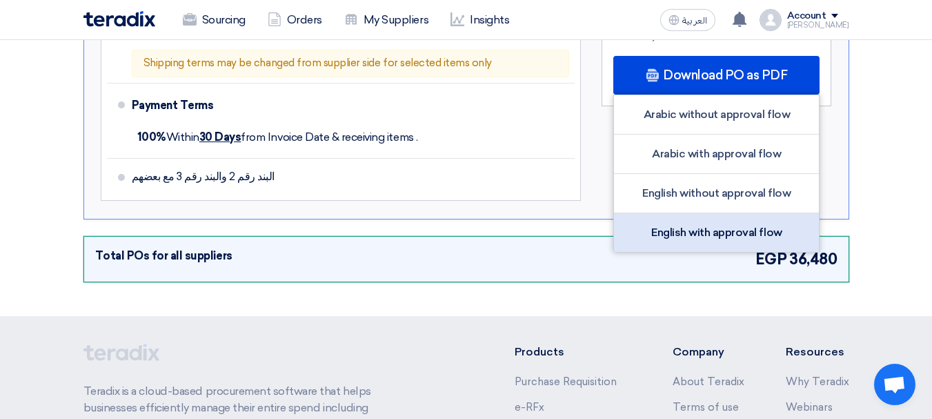
click at [697, 213] on div "English with approval flow" at bounding box center [716, 232] width 205 height 39
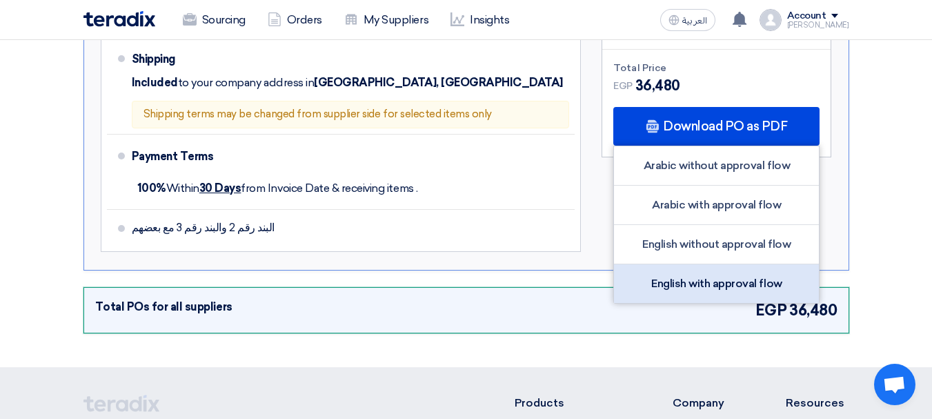
scroll to position [701, 0]
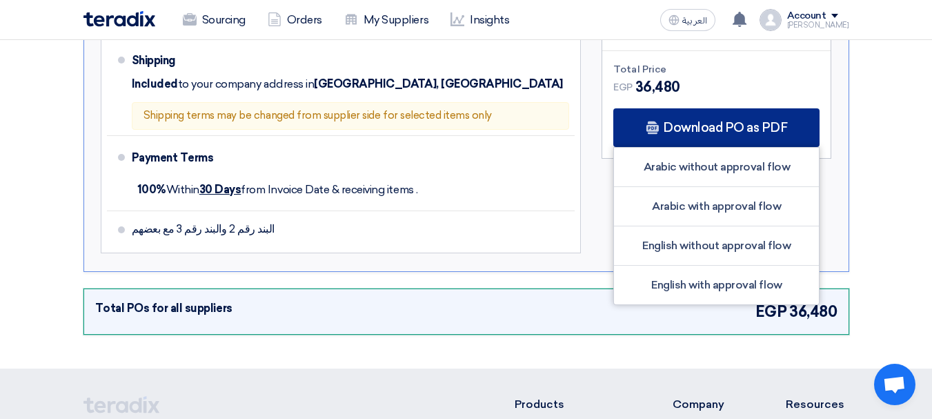
click at [720, 121] on span "Download PO as PDF" at bounding box center [725, 127] width 124 height 12
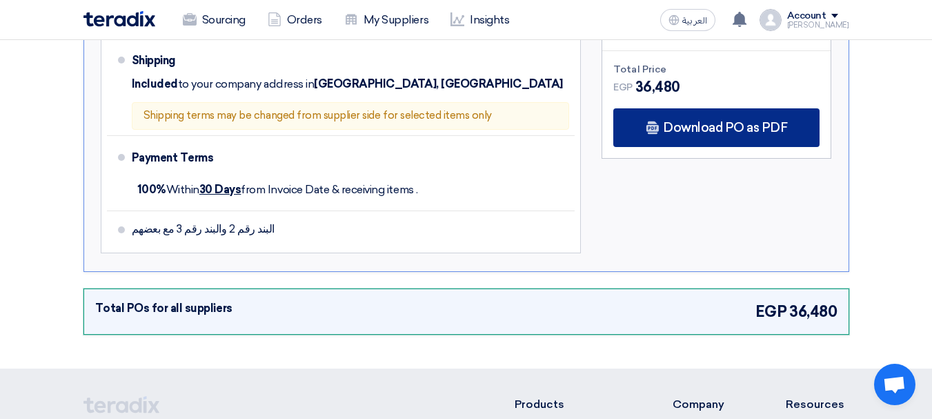
click at [720, 121] on span "Download PO as PDF" at bounding box center [725, 127] width 124 height 12
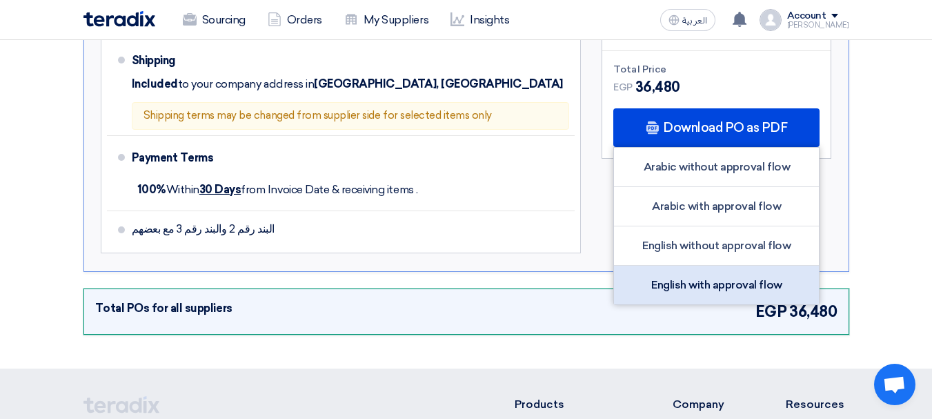
click at [696, 266] on div "English with approval flow" at bounding box center [716, 285] width 205 height 39
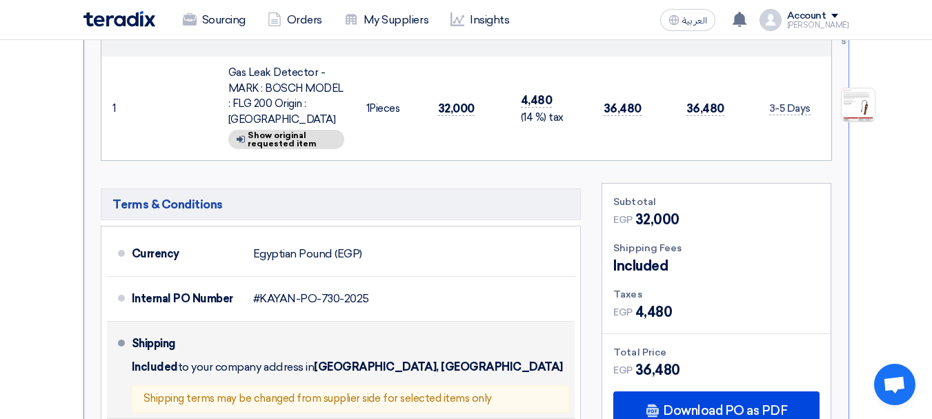
scroll to position [417, 0]
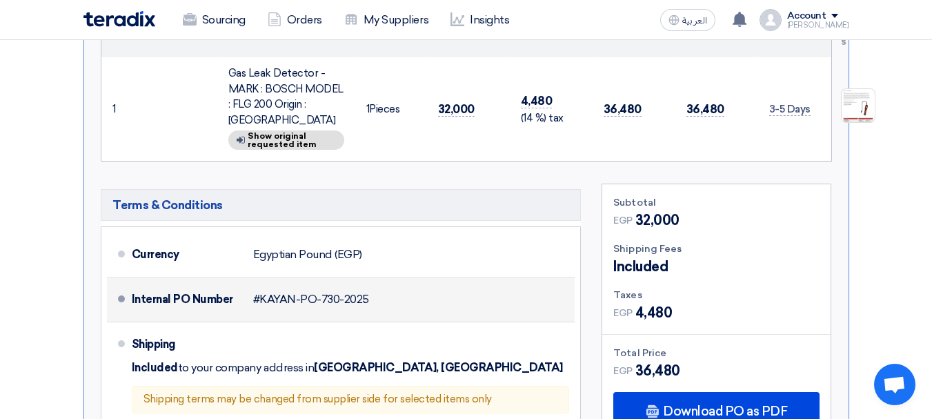
drag, startPoint x: 370, startPoint y: 282, endPoint x: 261, endPoint y: 280, distance: 109.0
click at [261, 283] on div "Internal PO Number #KAYAN-PO-730-2025" at bounding box center [351, 299] width 438 height 33
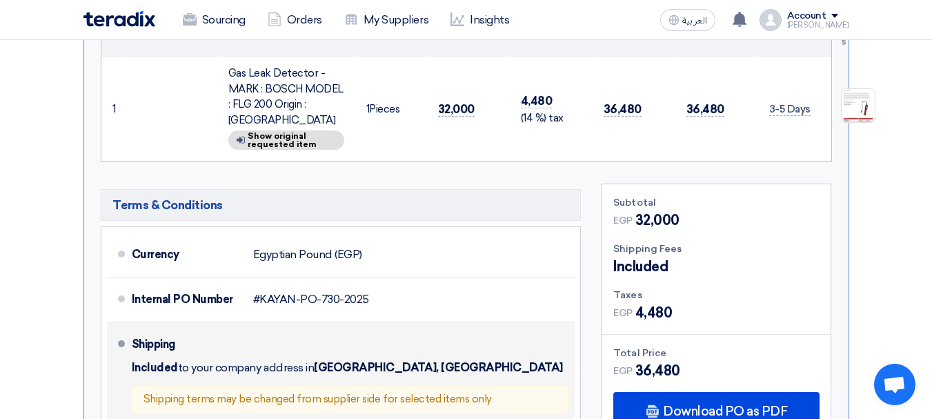
copy span "KAYAN-PO-730-2025"
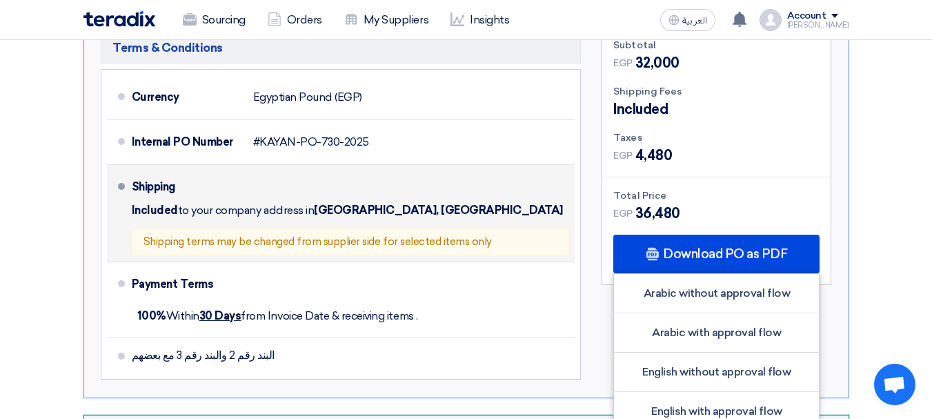
scroll to position [575, 0]
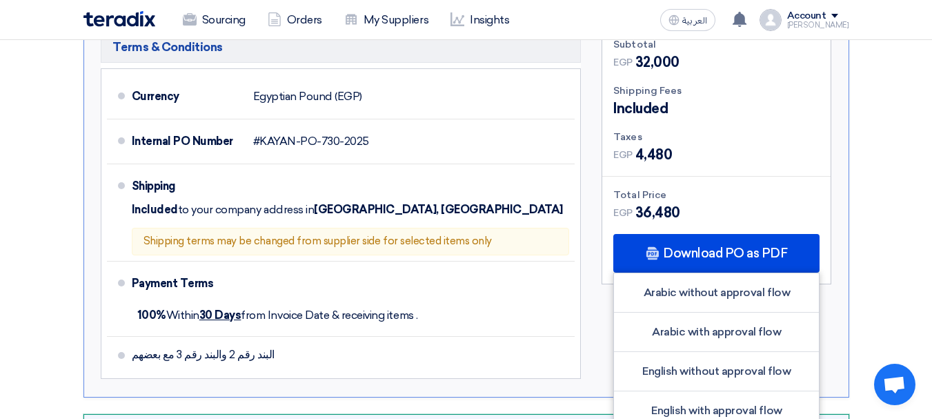
click at [121, 17] on img at bounding box center [119, 19] width 72 height 16
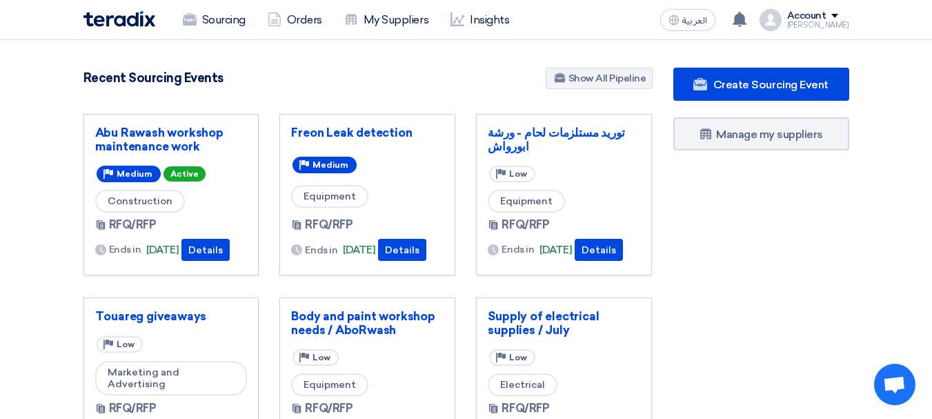
click at [328, 125] on div "Freon Leak detection Priority Medium Equipment RFQ/RFP Ends in [DATE]" at bounding box center [367, 194] width 176 height 161
click at [333, 130] on link "Freon Leak detection" at bounding box center [367, 133] width 152 height 14
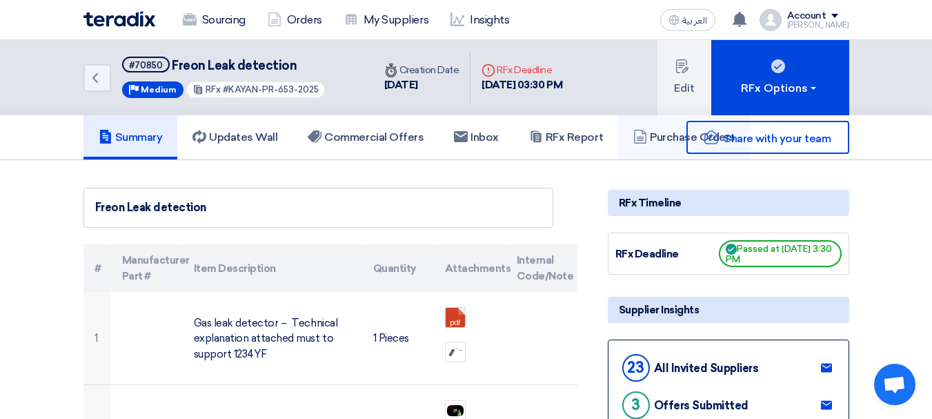
click at [653, 156] on link "Purchase Orders" at bounding box center [684, 137] width 132 height 44
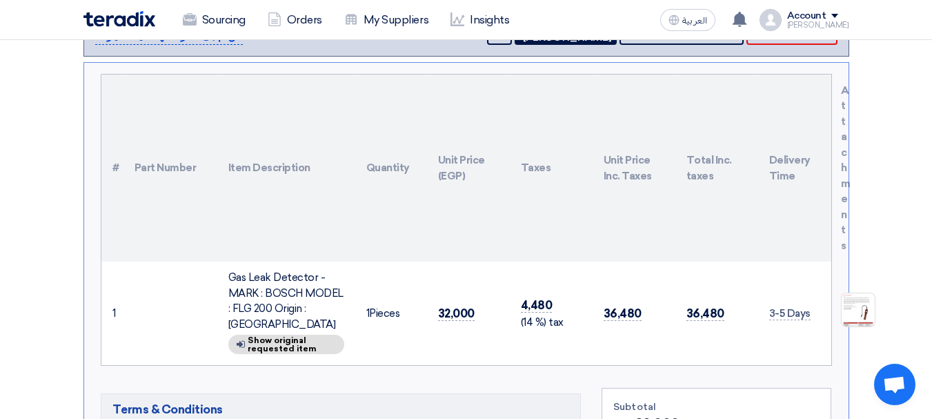
scroll to position [215, 0]
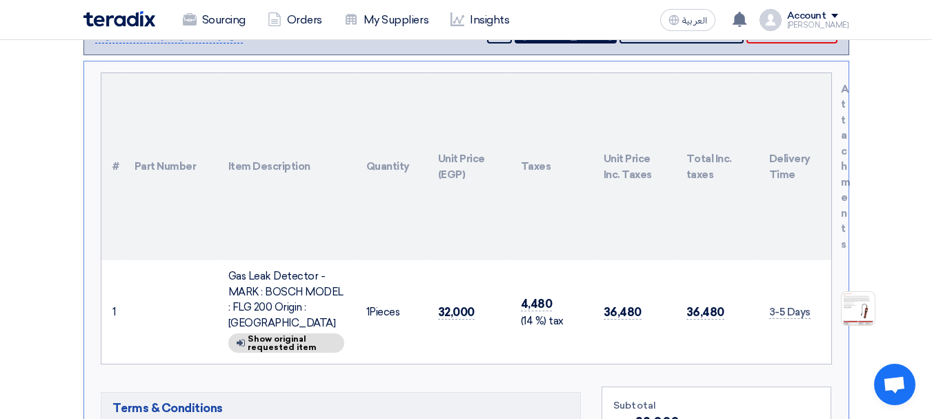
drag, startPoint x: 230, startPoint y: 274, endPoint x: 341, endPoint y: 304, distance: 115.1
click at [341, 304] on div "Gas Leak Detector - MARK : BOSCH MODEL : FLG 200 Origin : [GEOGRAPHIC_DATA]" at bounding box center [286, 299] width 116 height 62
copy div "Gas Leak Detector - MARK : BOSCH MODEL : FLG 200 Origin : [GEOGRAPHIC_DATA]"
